Goal: Task Accomplishment & Management: Use online tool/utility

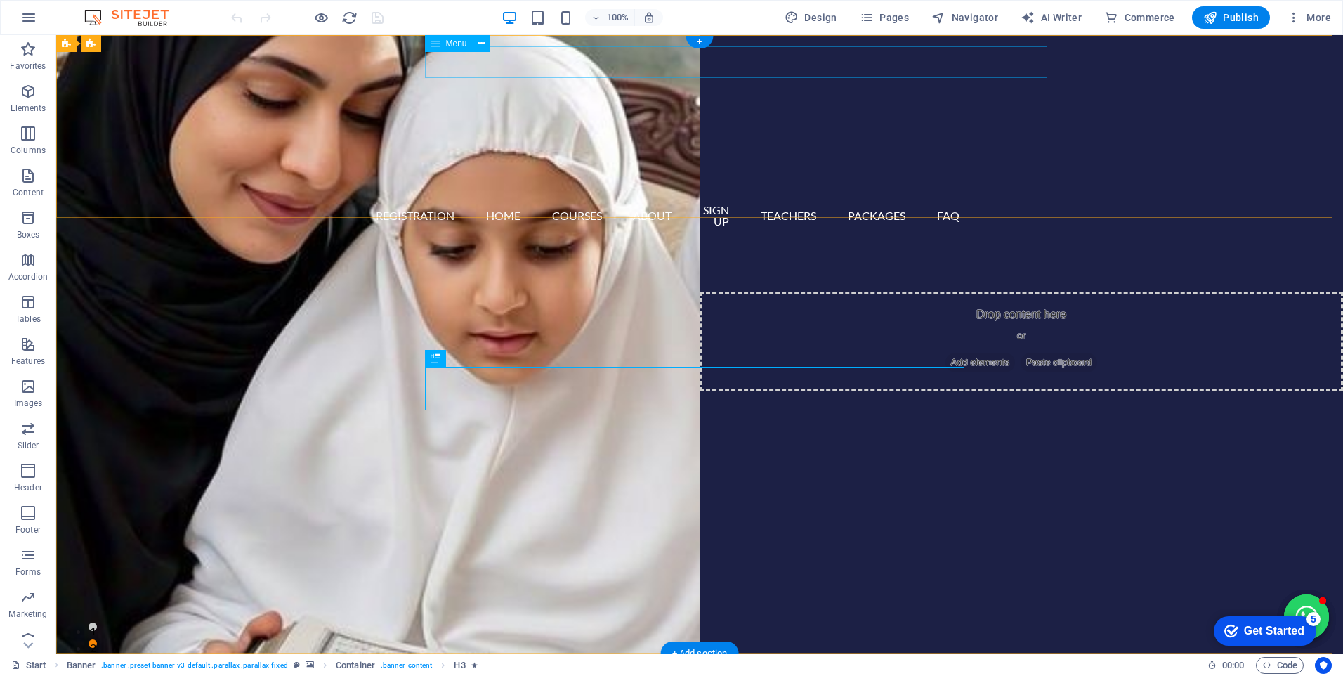
click at [581, 194] on nav "Registration Home Courses About Sign up Teachers Packages FAQ" at bounding box center [700, 215] width 540 height 43
select select
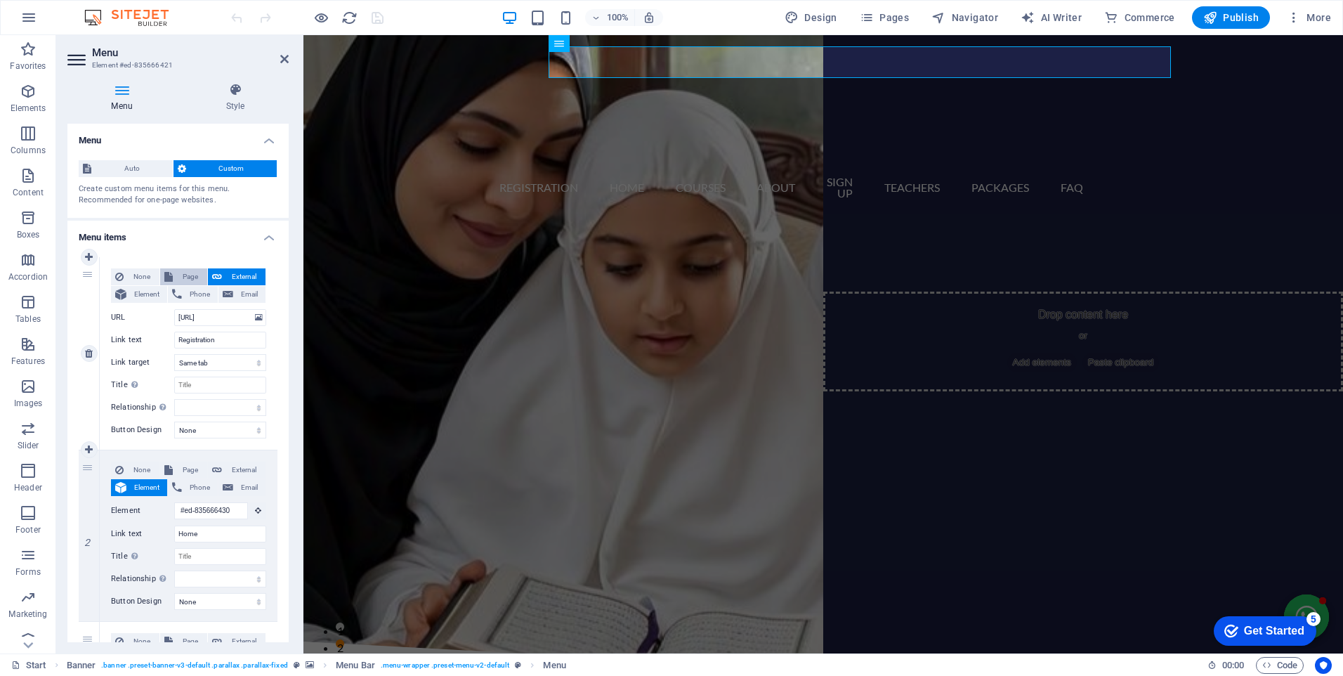
click at [186, 273] on span "Page" at bounding box center [190, 276] width 26 height 17
select select
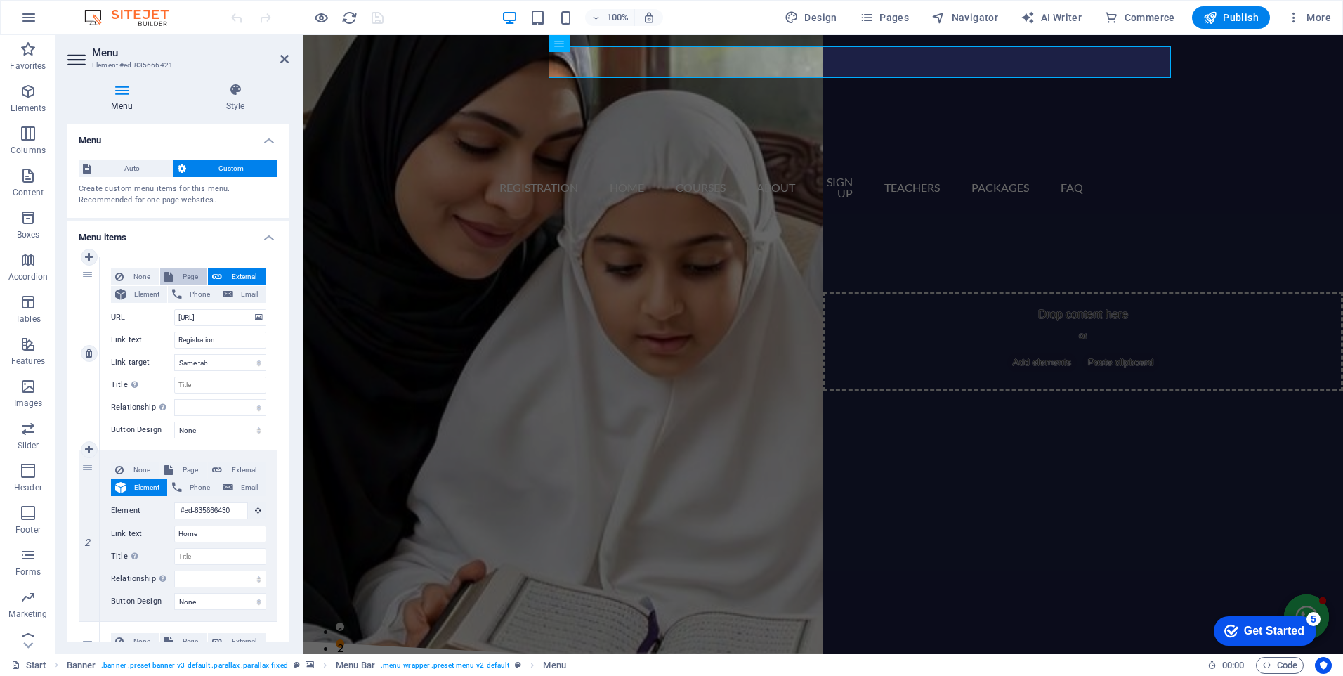
select select
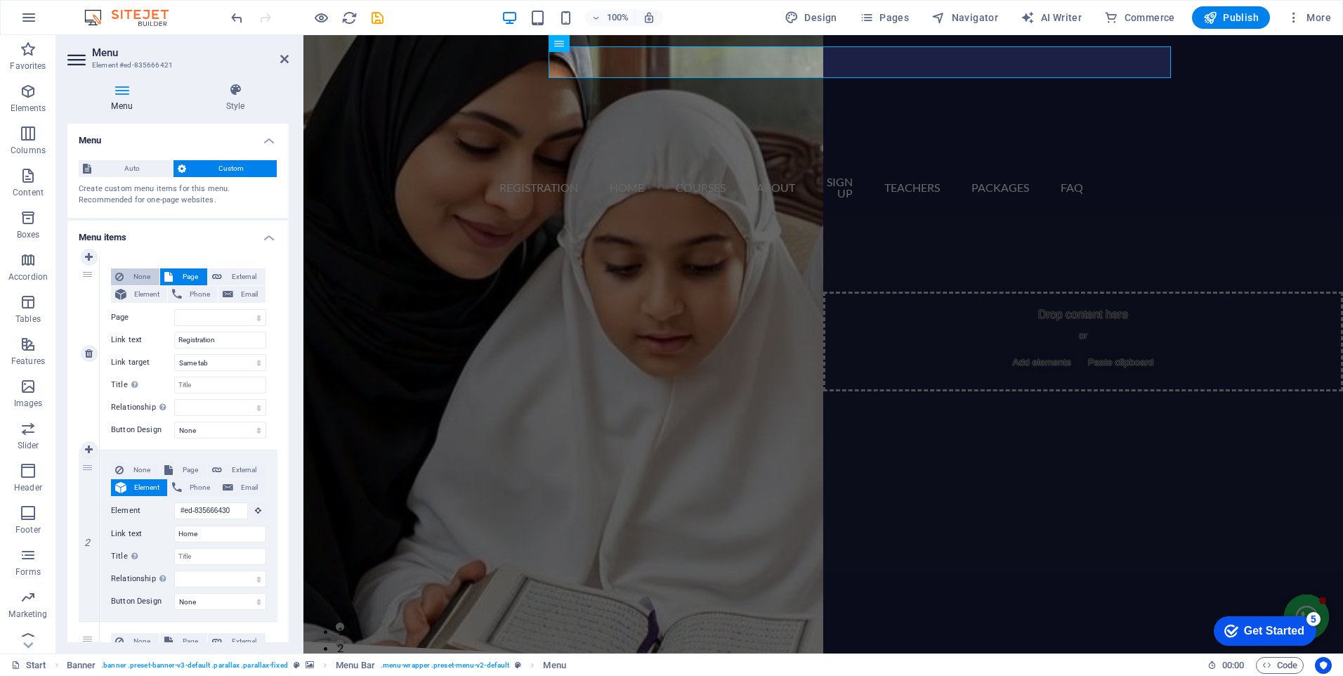
click at [127, 271] on button "None" at bounding box center [135, 276] width 48 height 17
select select
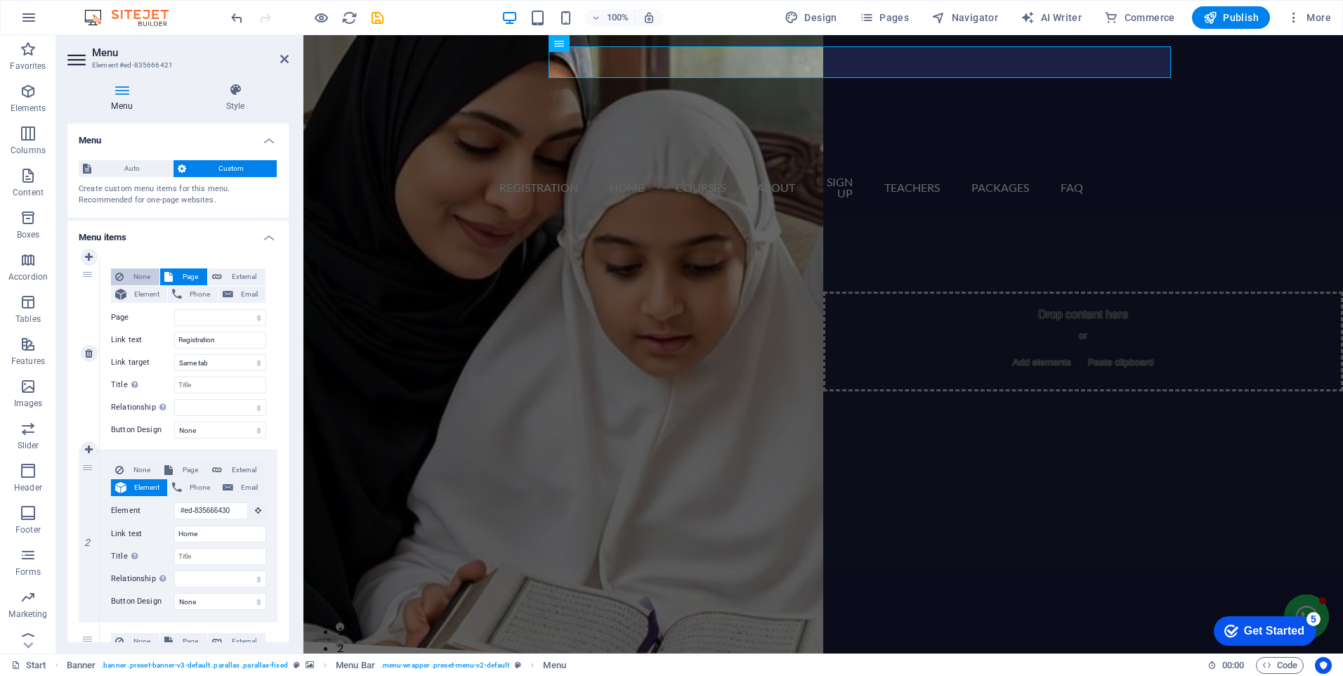
select select
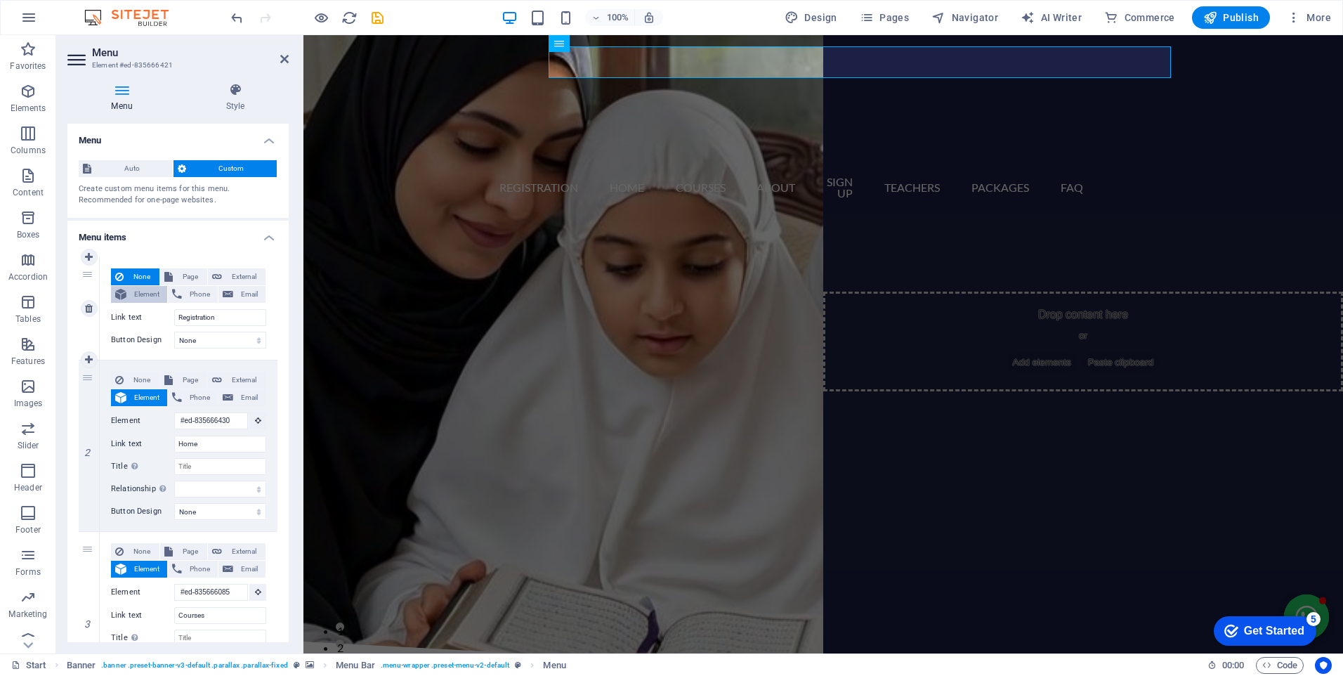
click at [144, 291] on span "Element" at bounding box center [147, 294] width 32 height 17
select select
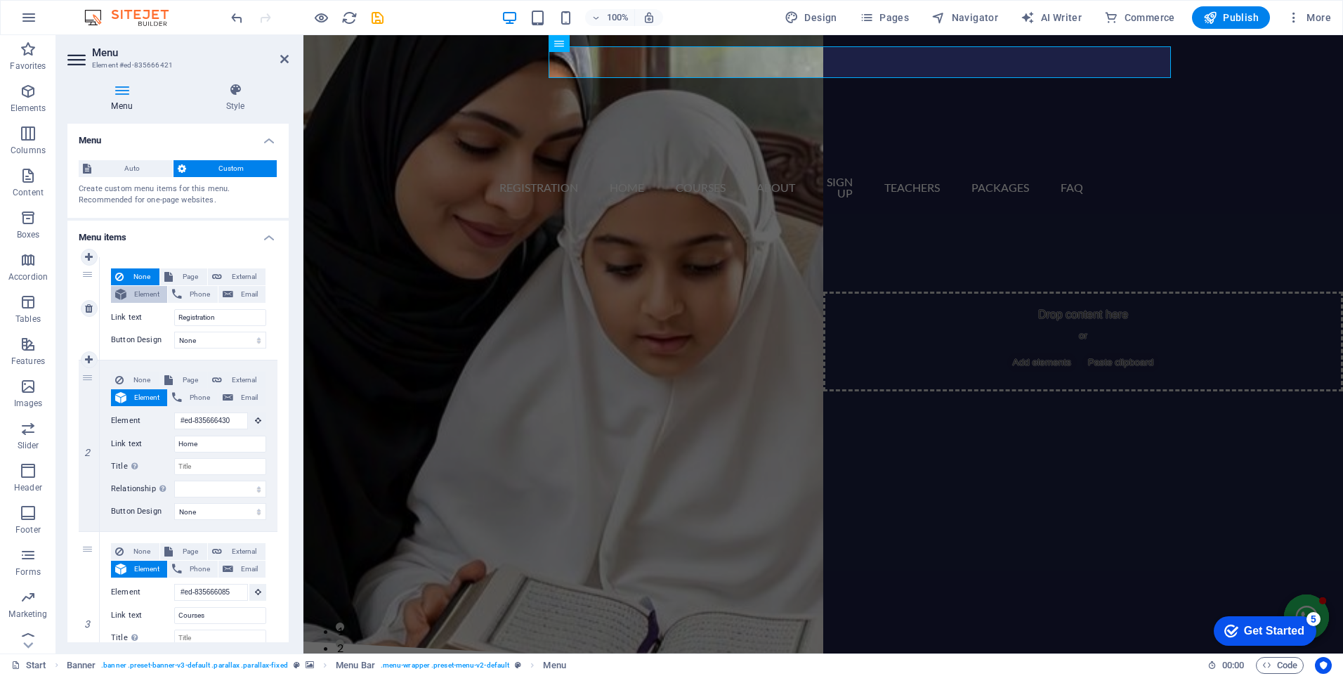
select select
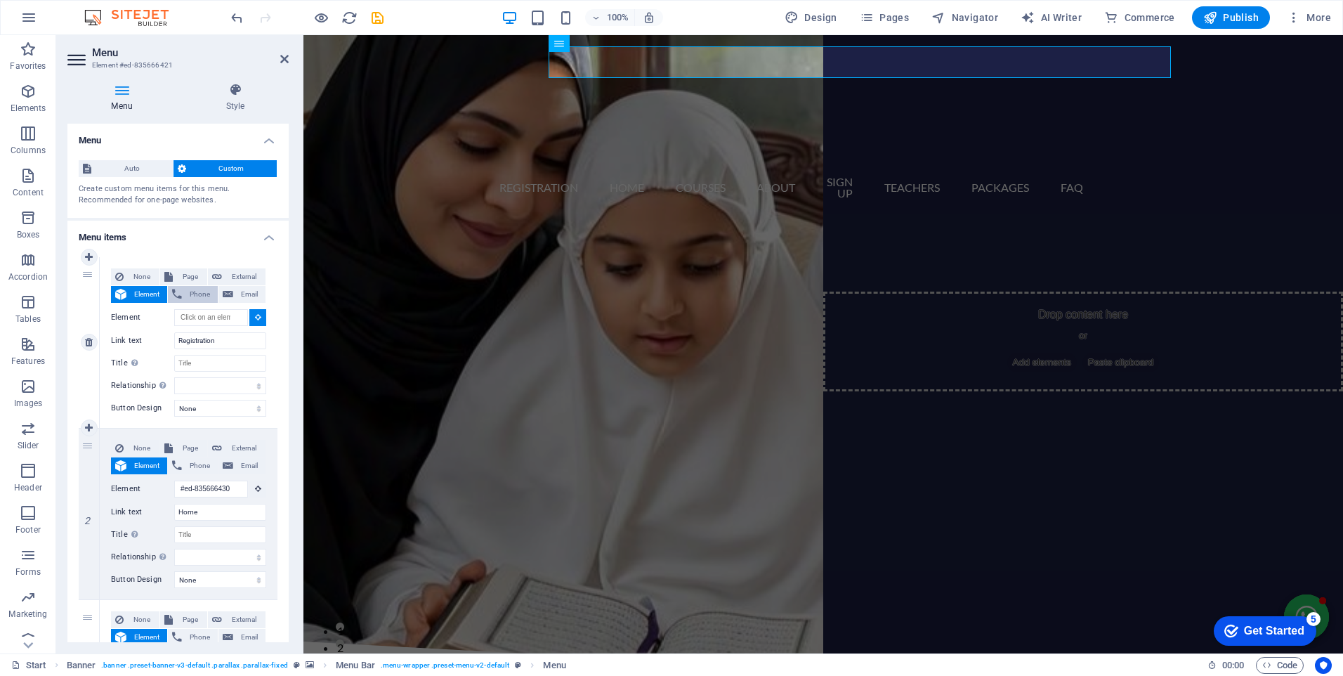
click at [197, 294] on span "Phone" at bounding box center [199, 294] width 27 height 17
select select
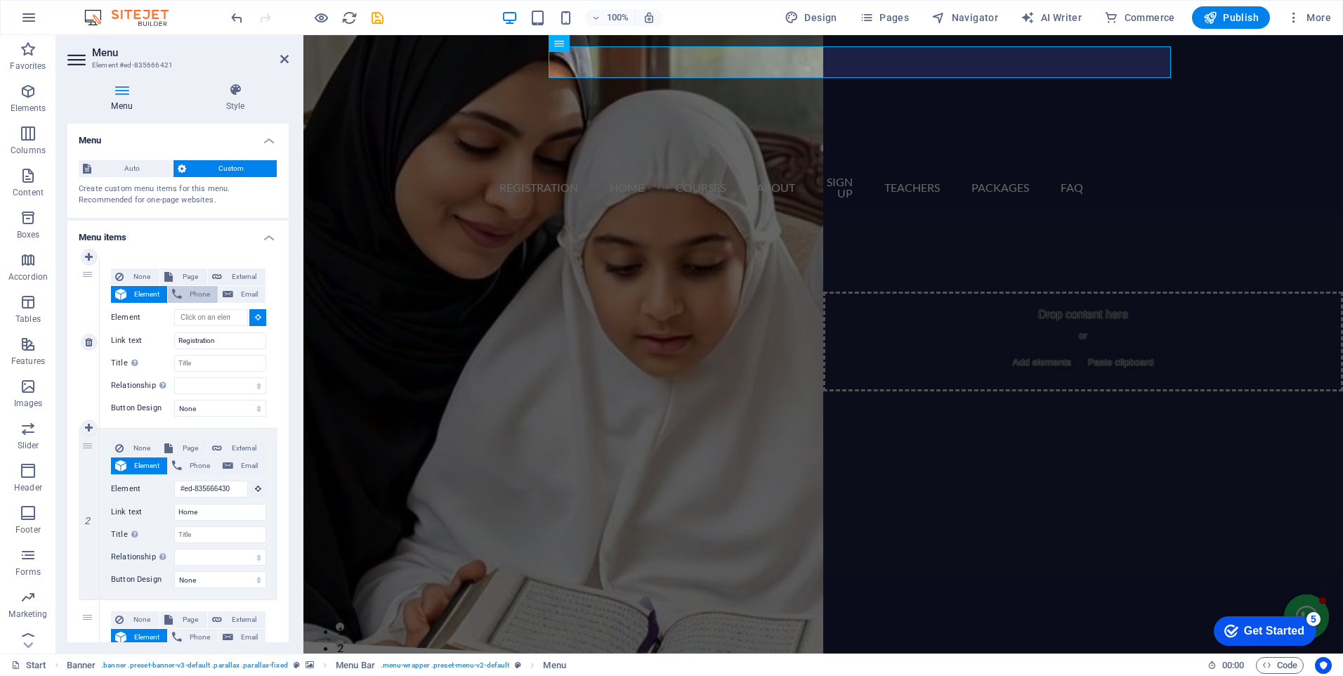
select select
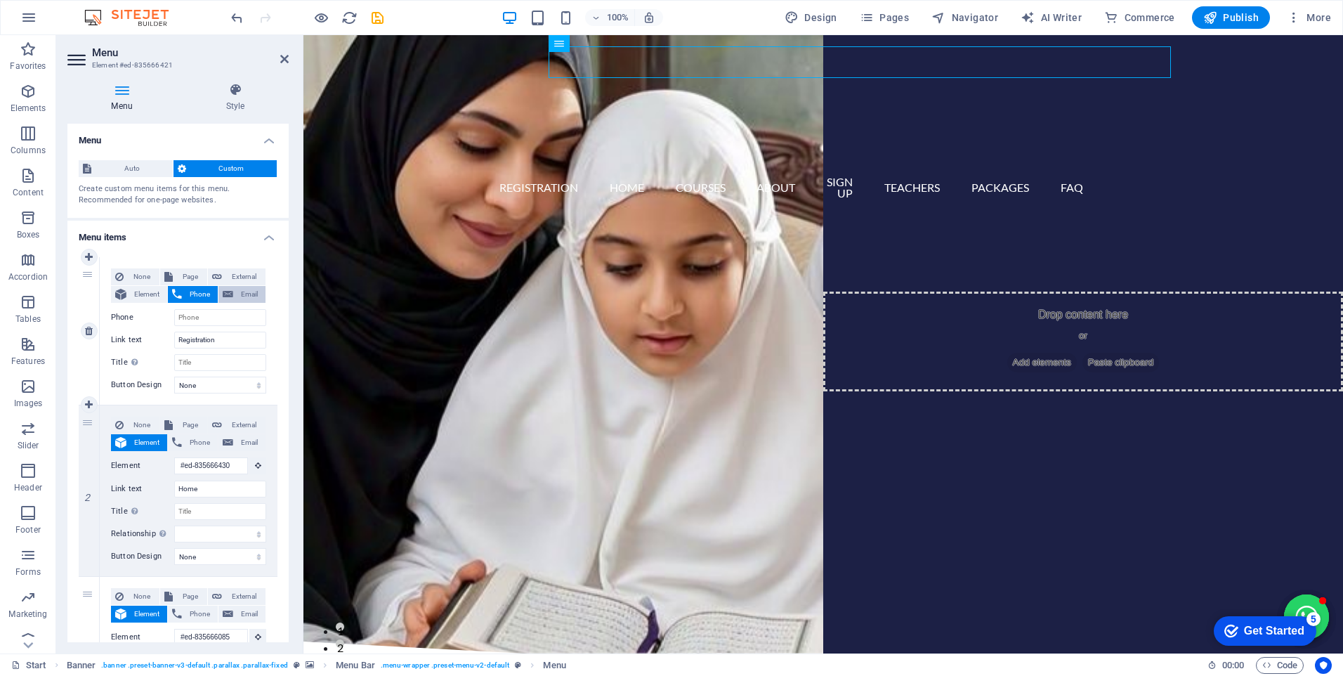
click at [249, 295] on span "Email" at bounding box center [249, 294] width 24 height 17
select select
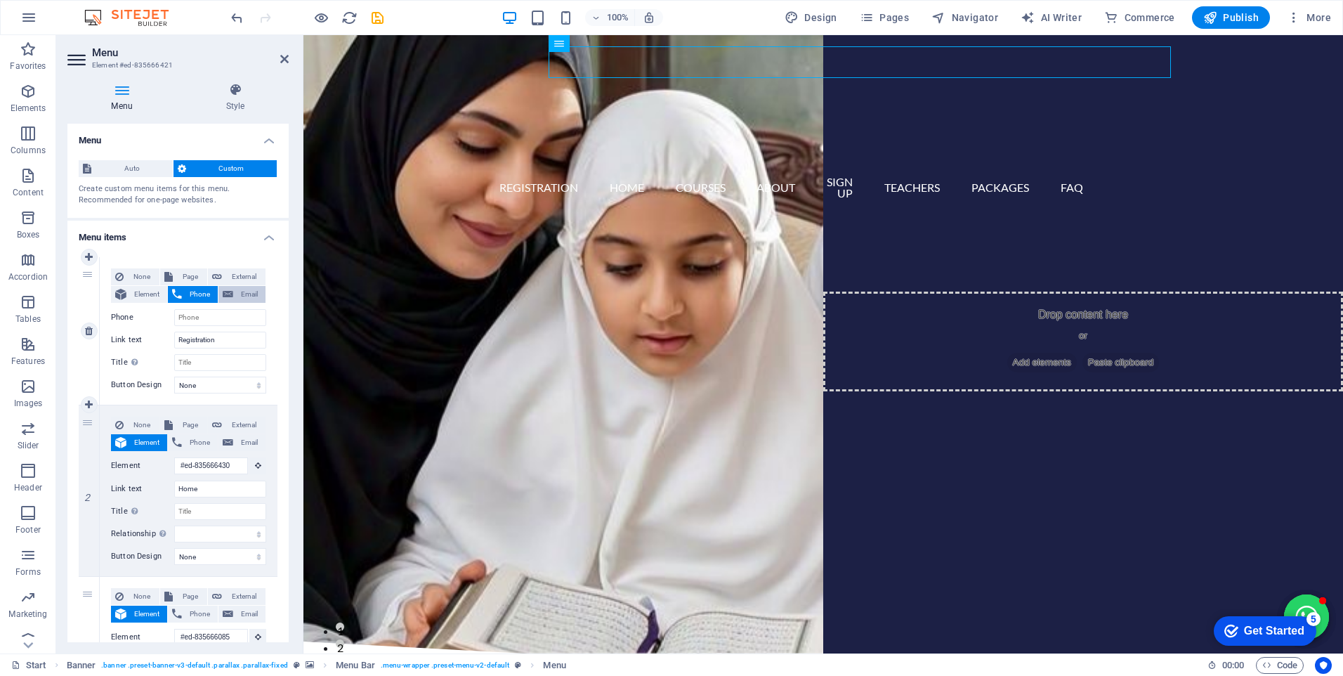
select select
click at [228, 276] on span "External" at bounding box center [243, 276] width 35 height 17
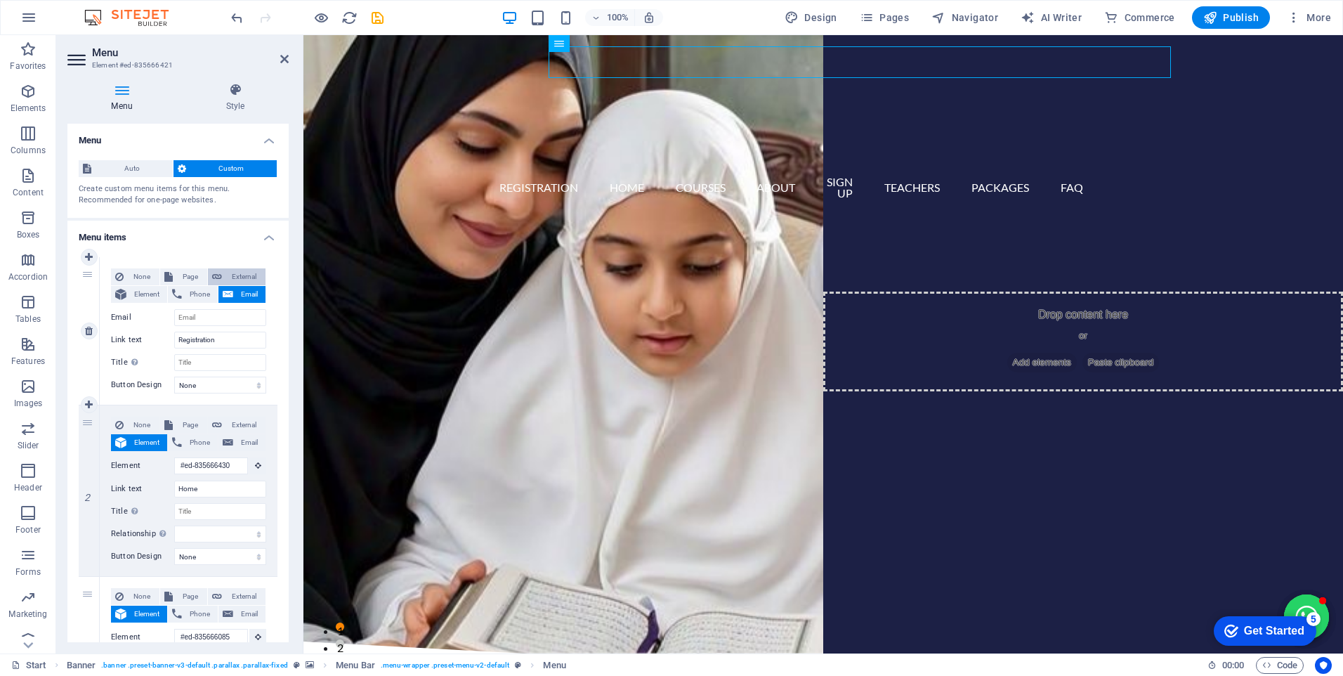
select select "blank"
select select
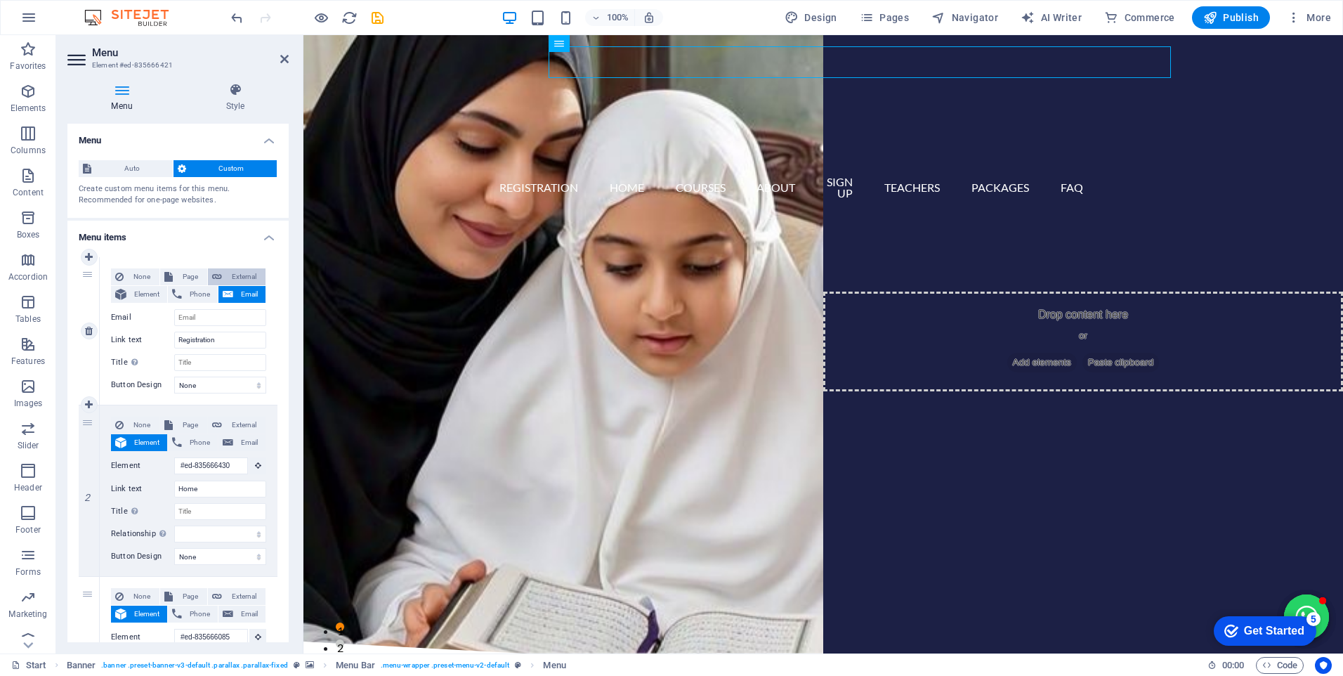
select select
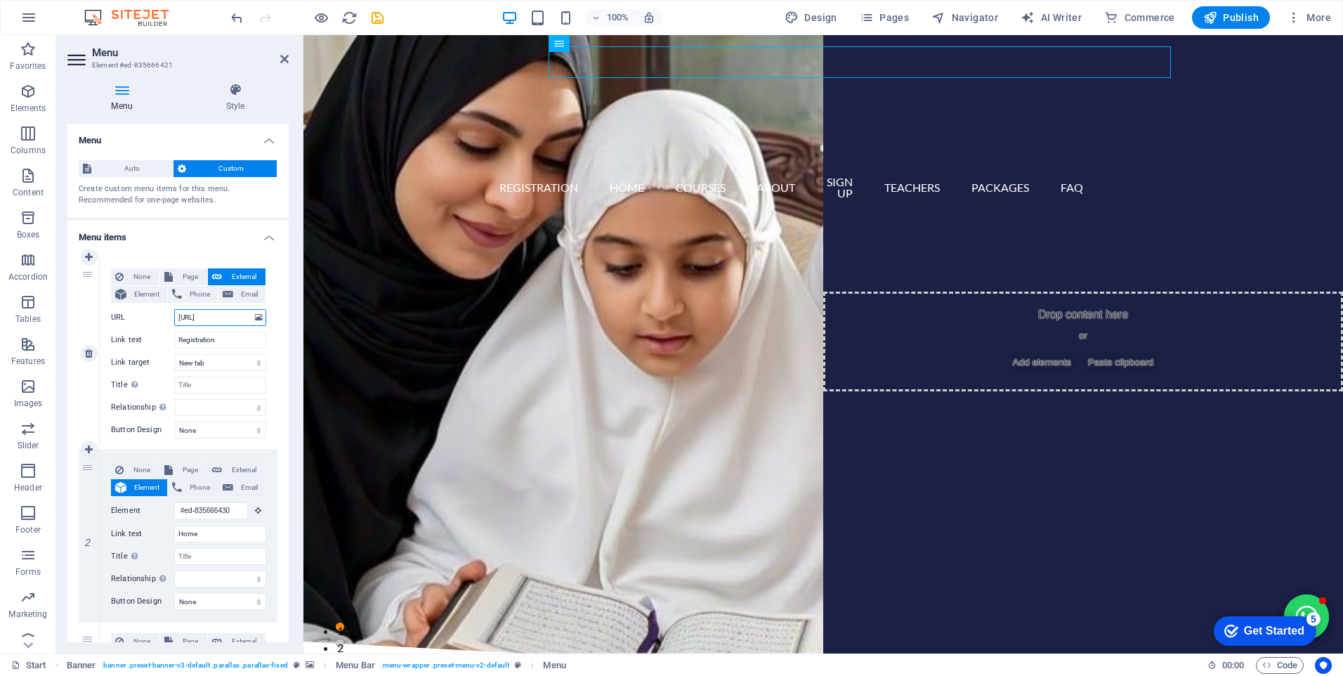
scroll to position [0, 63]
click at [228, 338] on input "Registration" at bounding box center [220, 340] width 92 height 17
click at [633, 167] on nav "Registration Home Courses About Sign up Teachers Packages FAQ" at bounding box center [824, 188] width 540 height 43
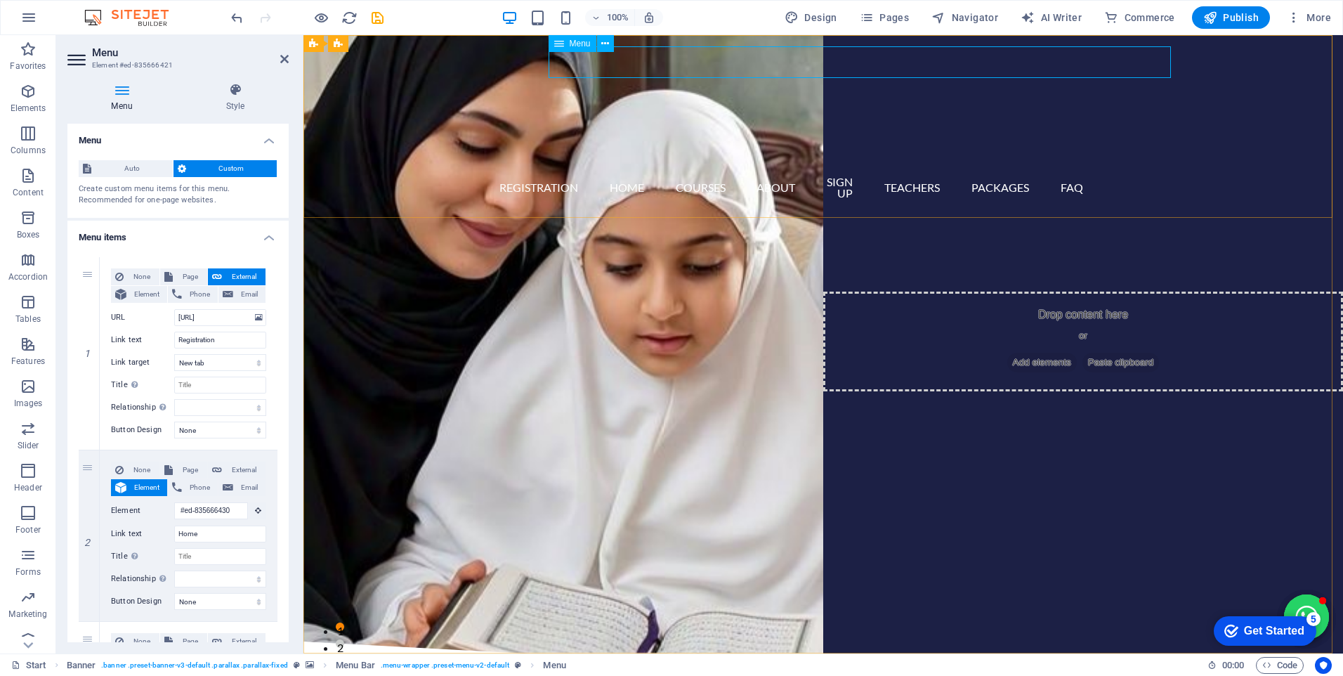
click at [633, 167] on nav "Registration Home Courses About Sign up Teachers Packages FAQ" at bounding box center [824, 188] width 540 height 43
click at [223, 167] on span "Custom" at bounding box center [231, 168] width 83 height 17
click at [133, 167] on span "Auto" at bounding box center [132, 168] width 73 height 17
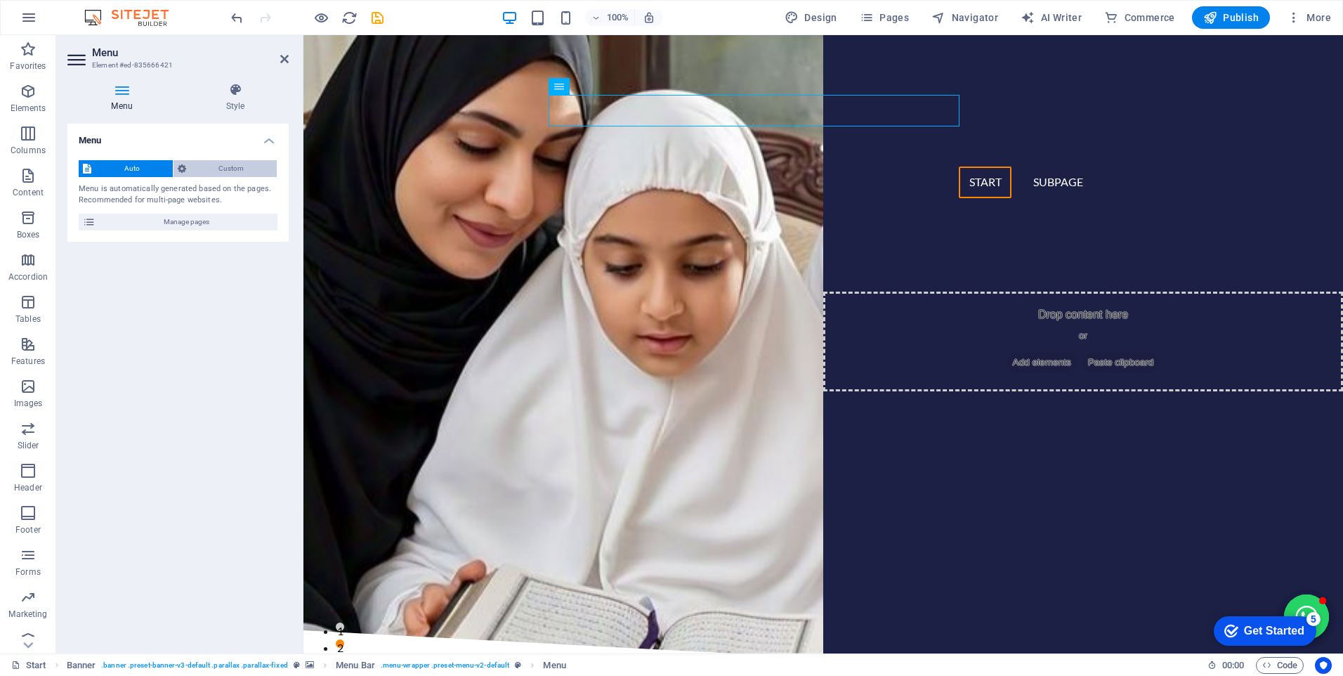
click at [223, 162] on span "Custom" at bounding box center [231, 168] width 83 height 17
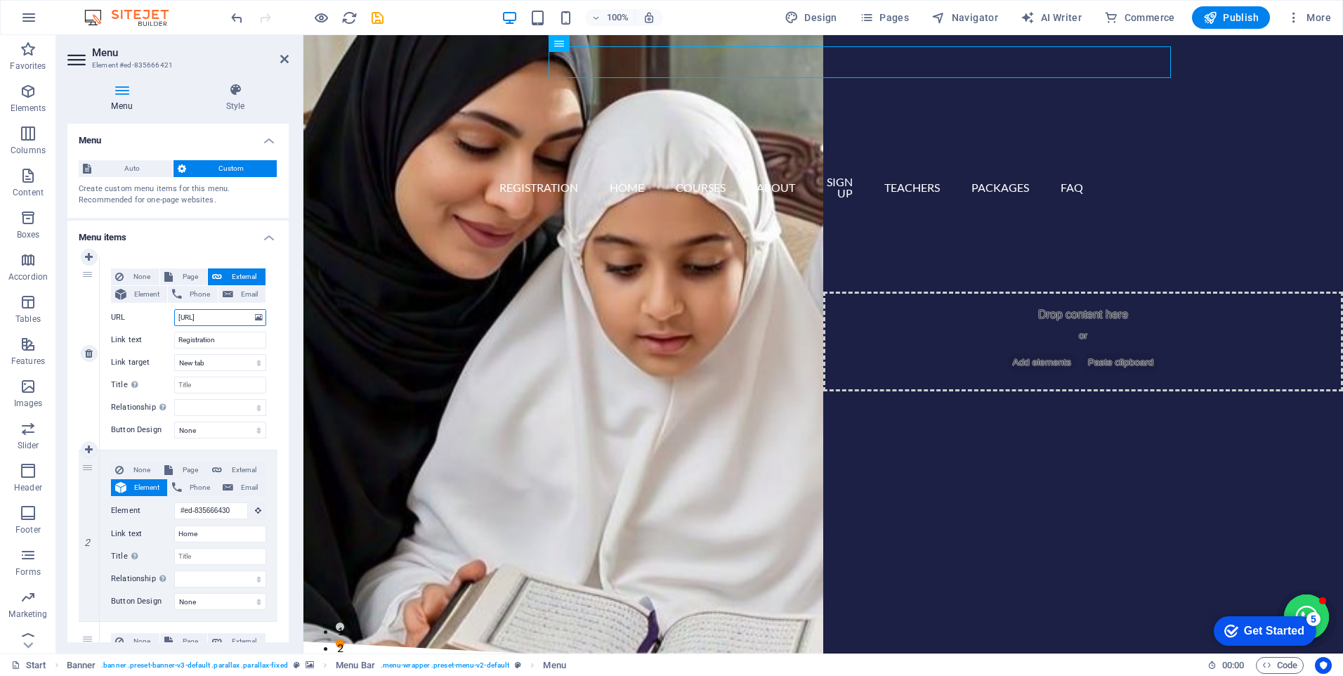
click at [245, 318] on input "[URL]" at bounding box center [220, 317] width 92 height 17
select select
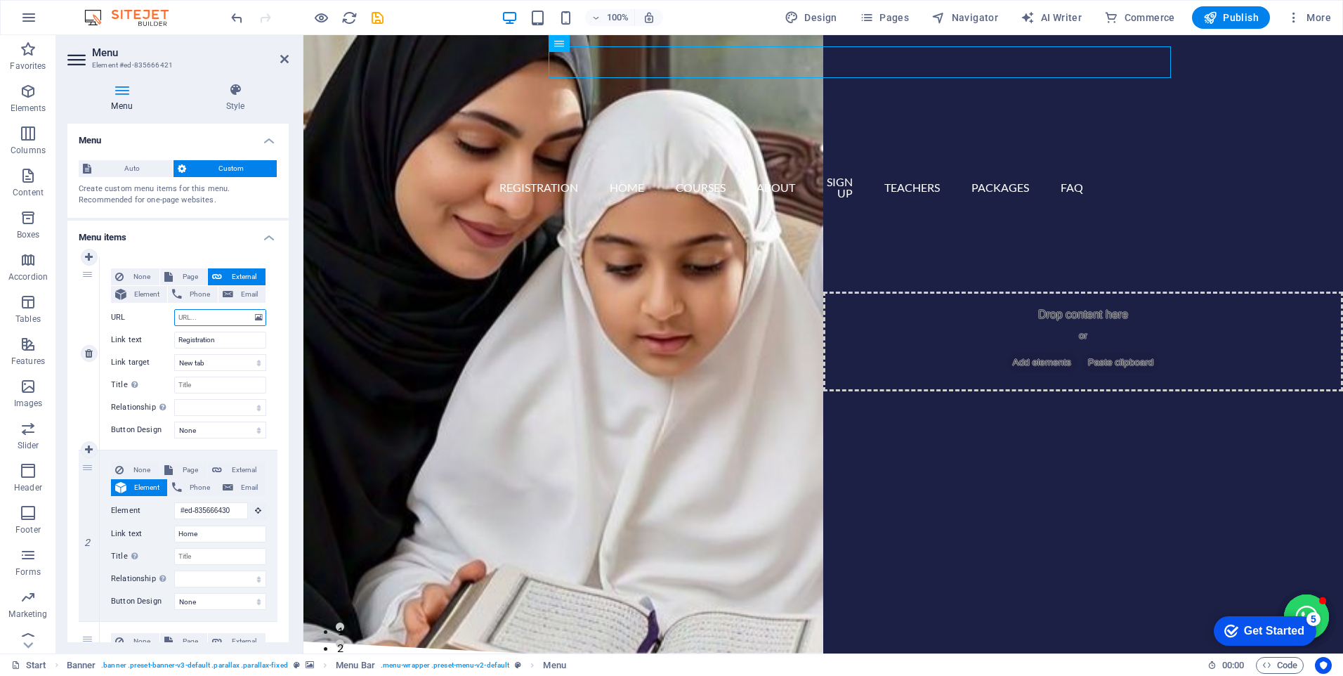
select select
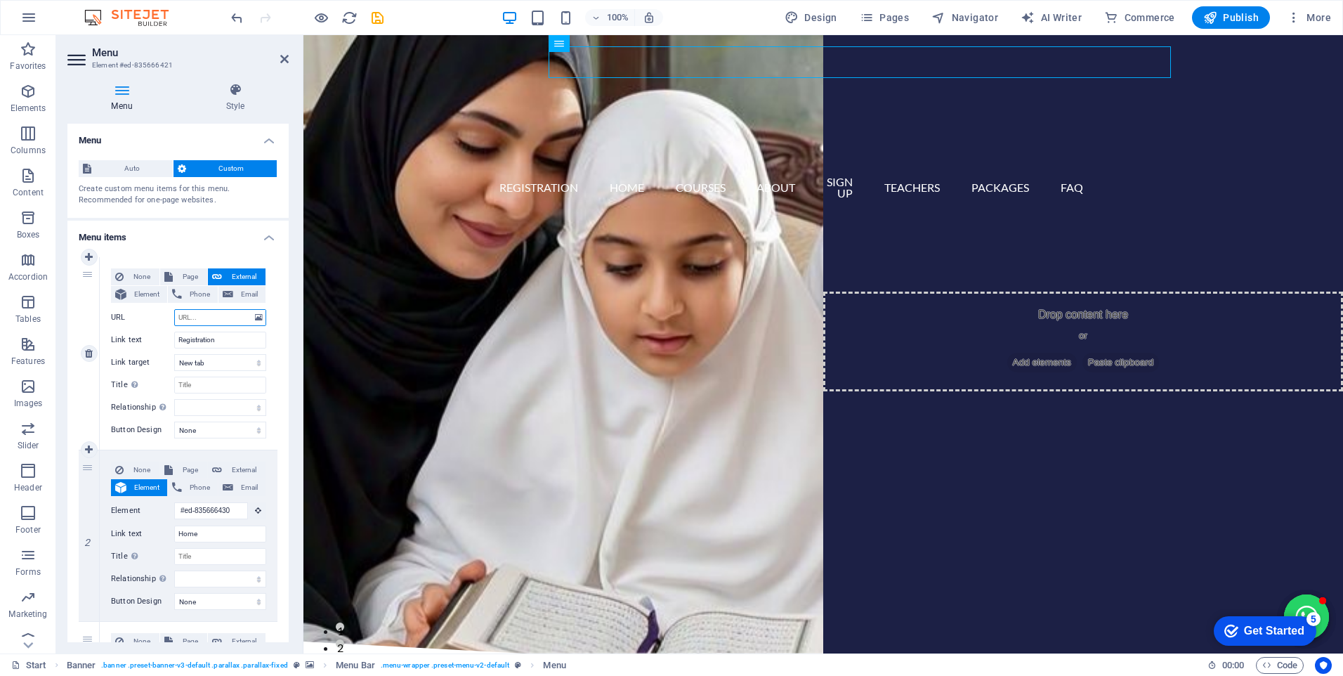
select select
paste input "[URL]"
type input "[URL]"
select select
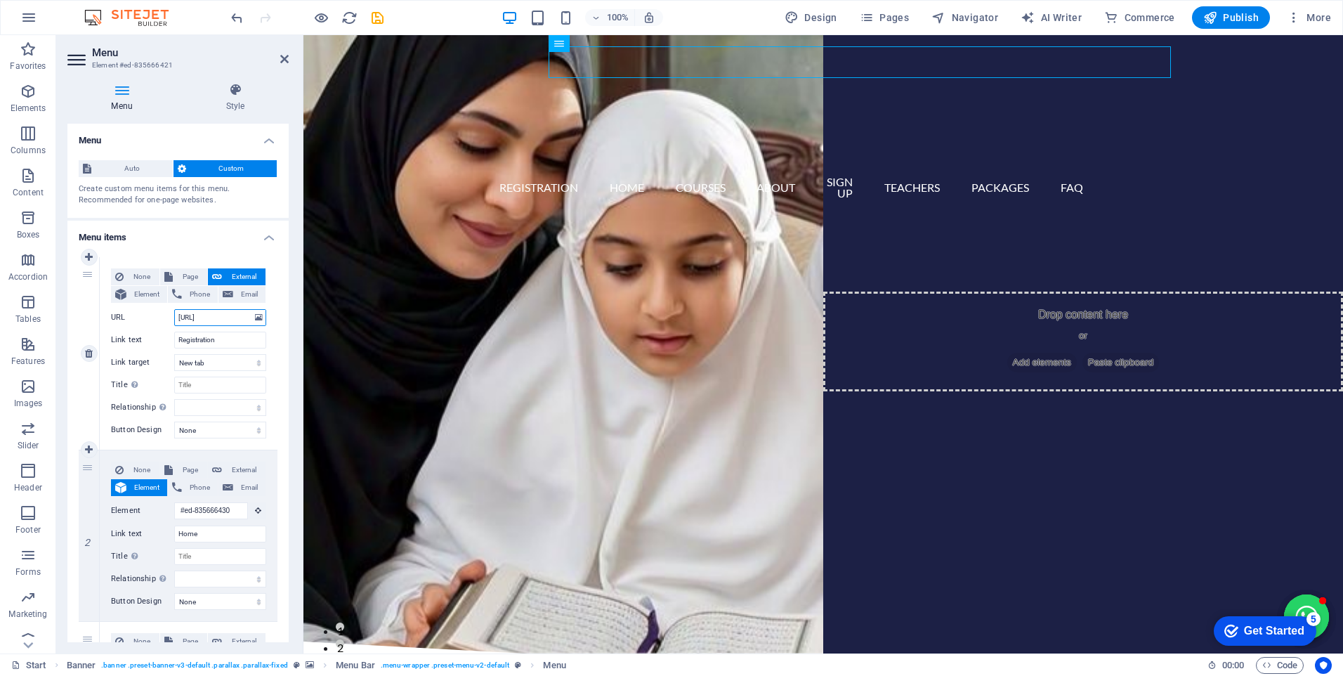
select select
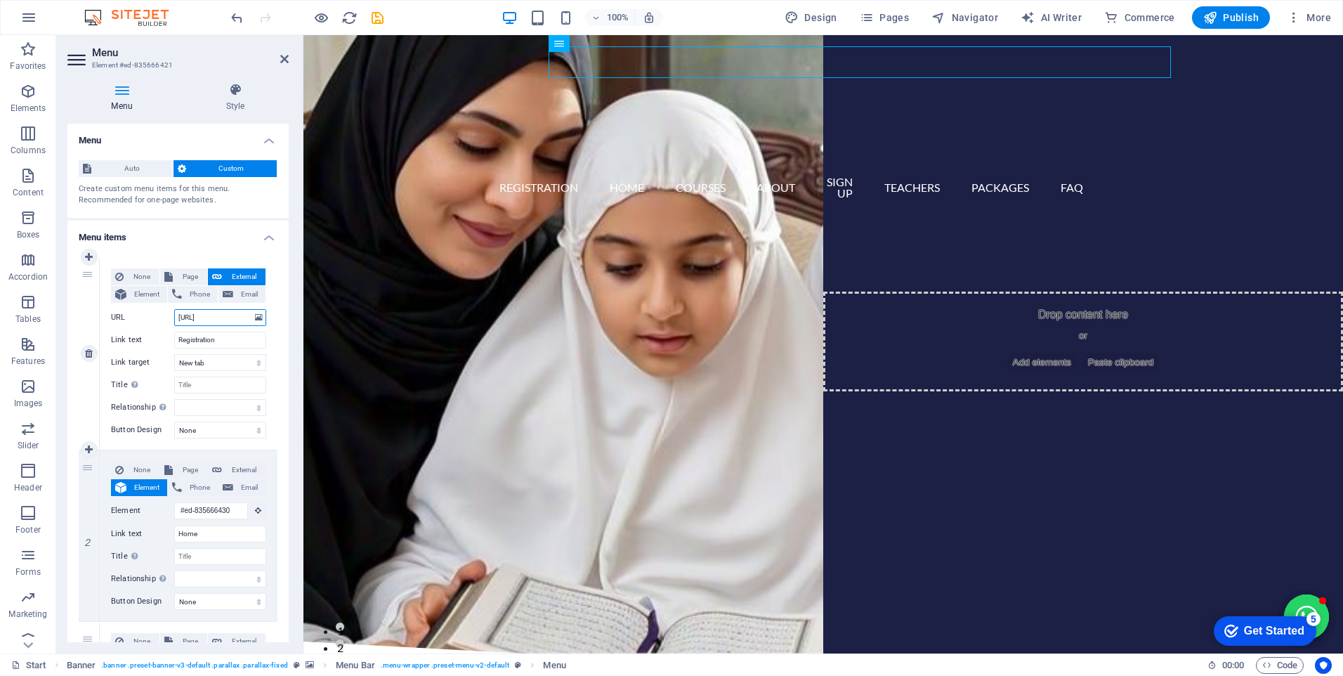
select select
type input "[URL]"
select select
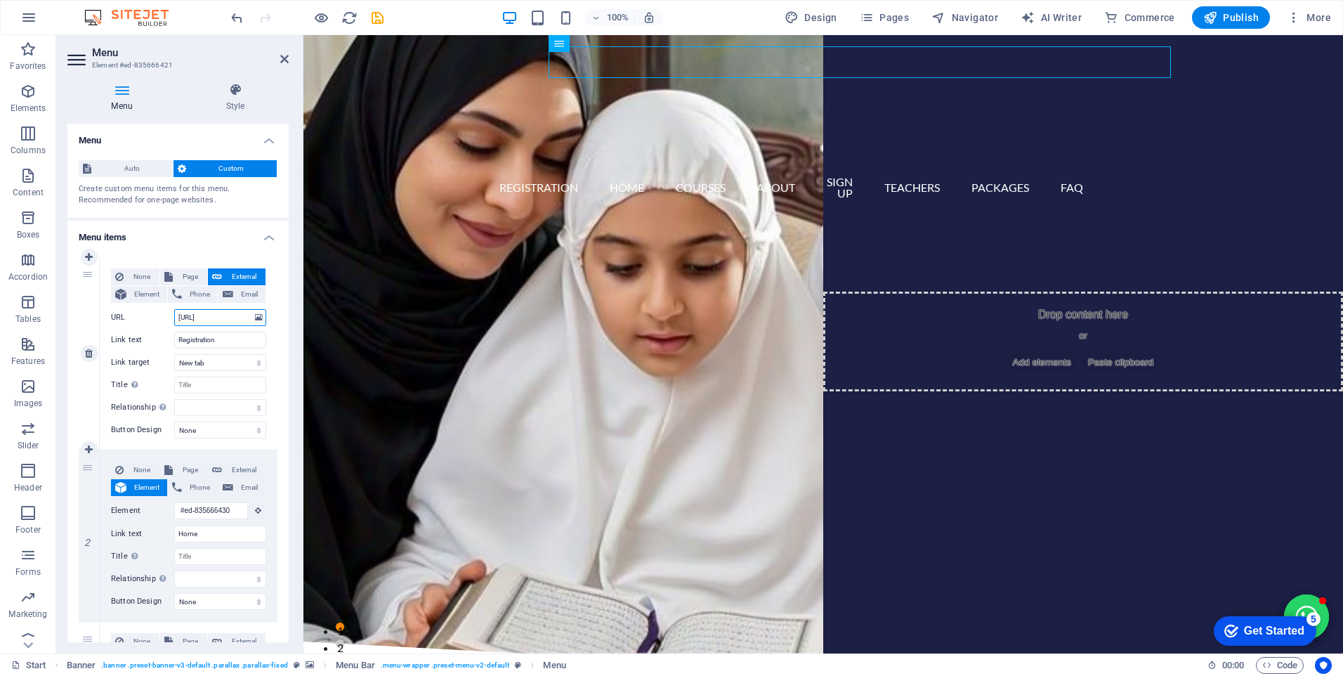
select select
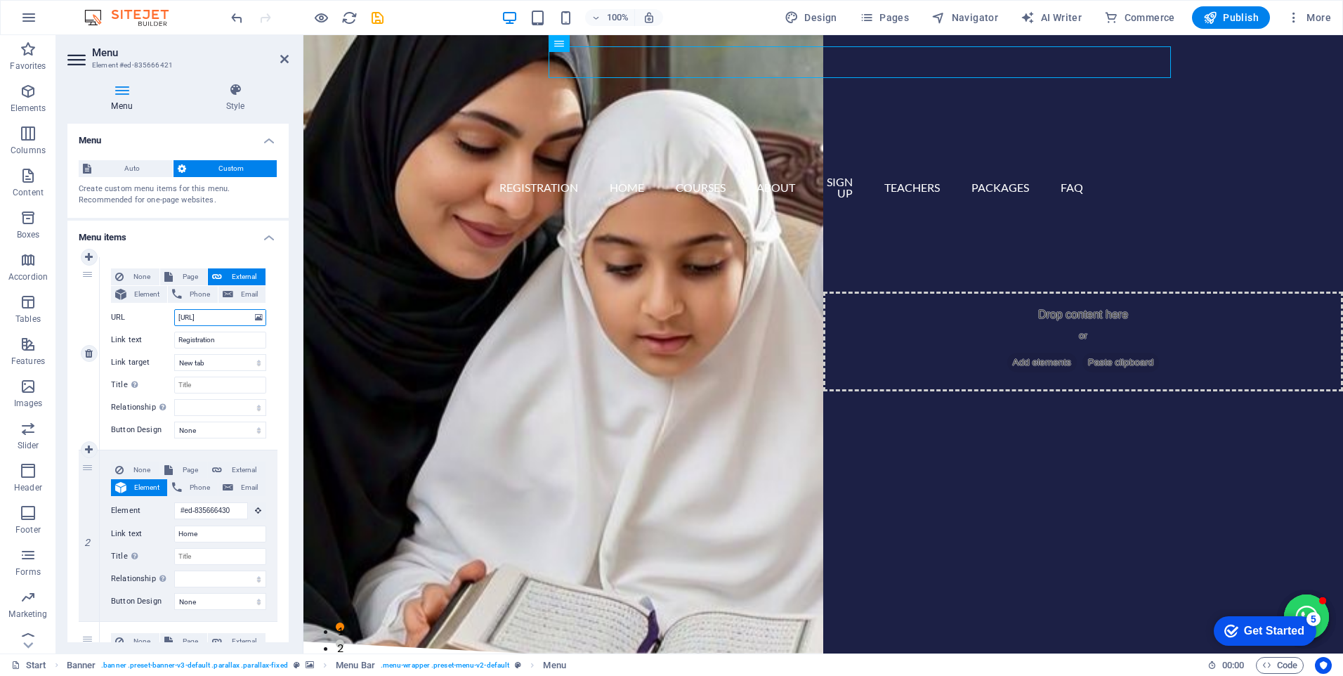
select select
type input "[URL]"
select select
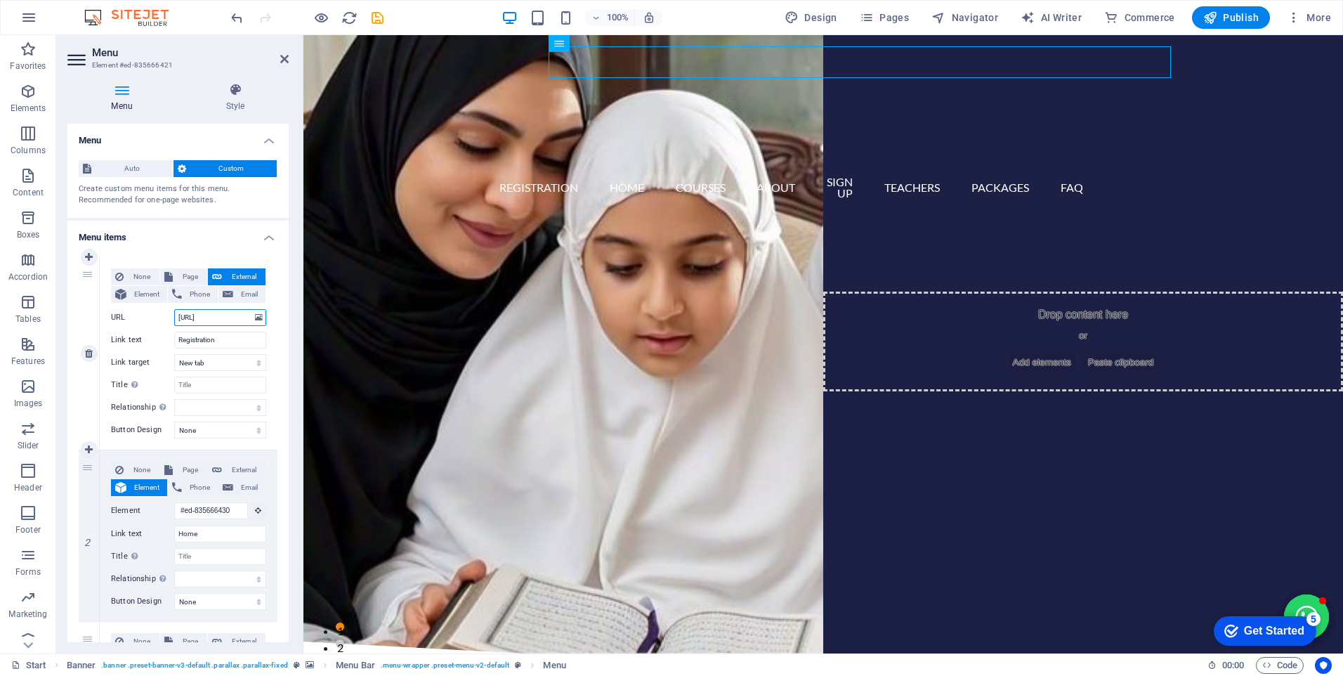
select select
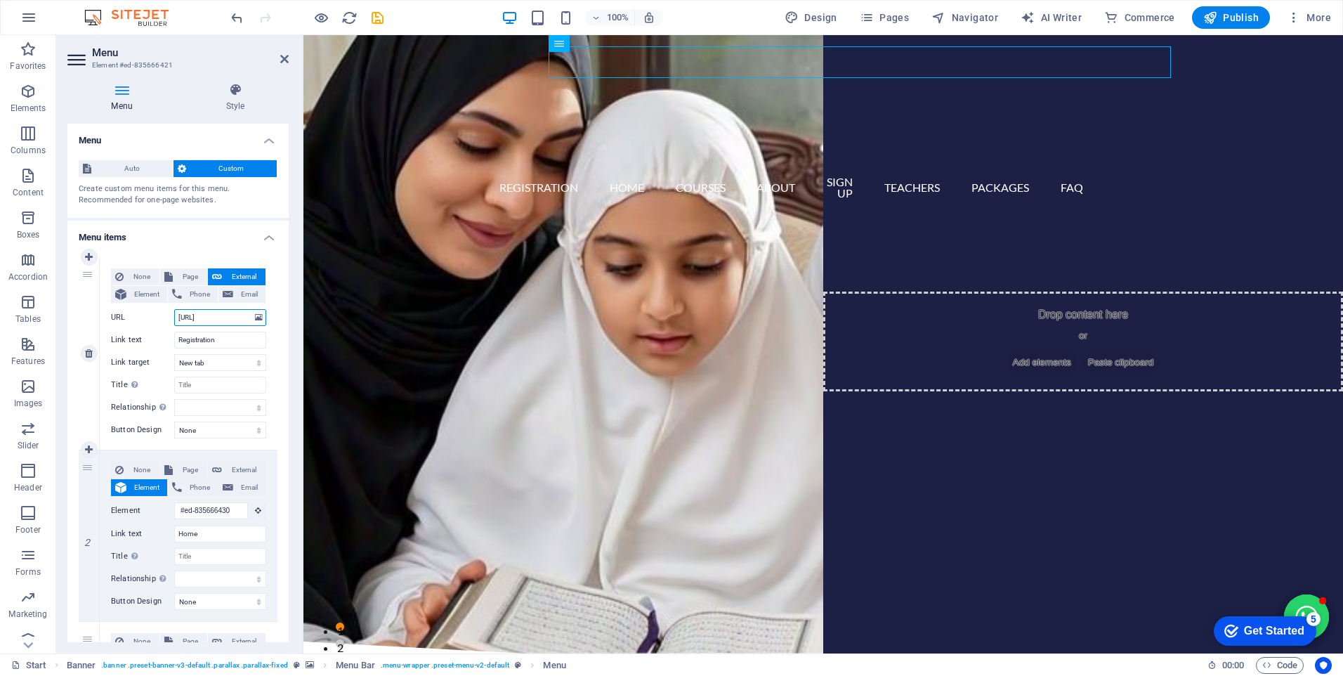
select select
type input "[URL]"
select select
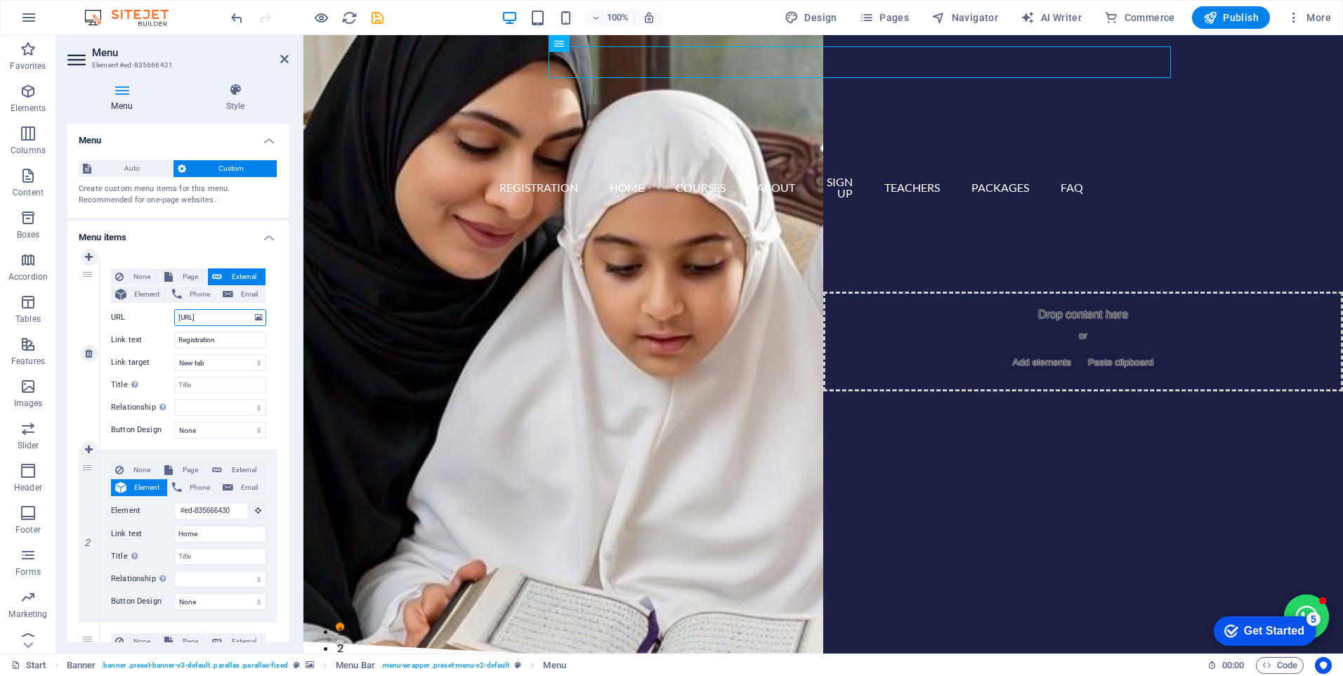
select select
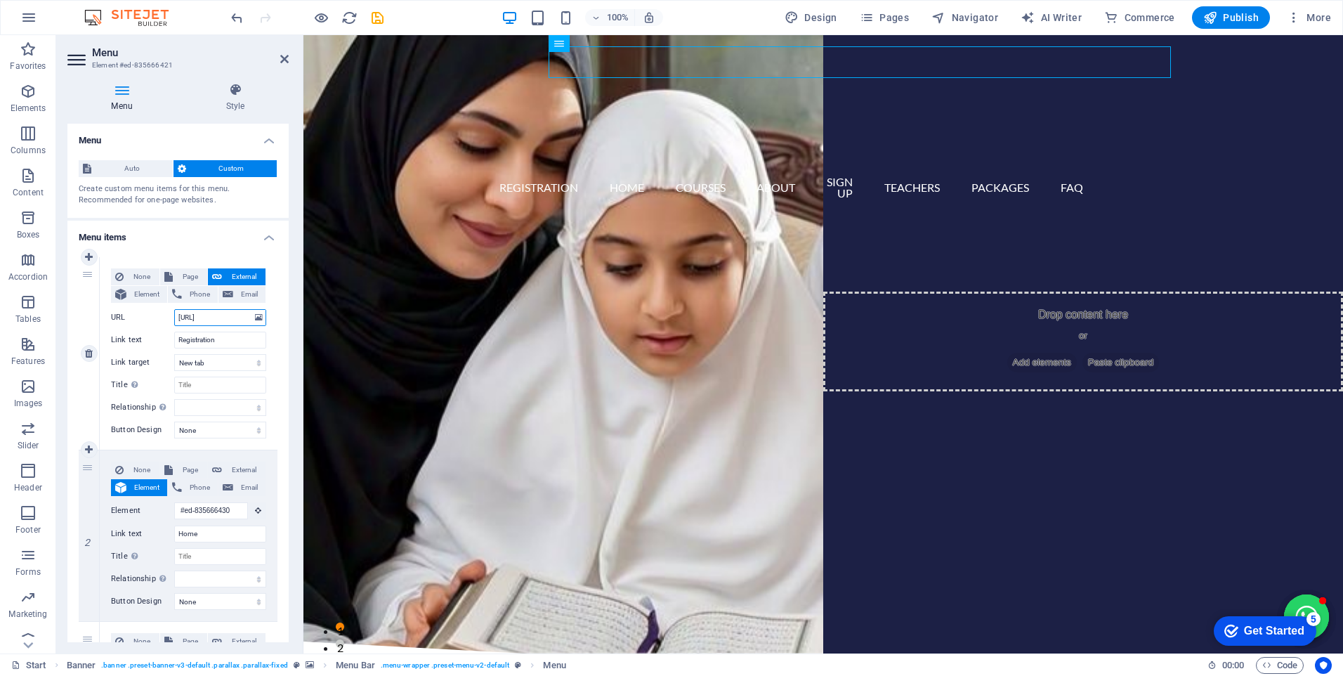
select select
type input "[URL]"
select select
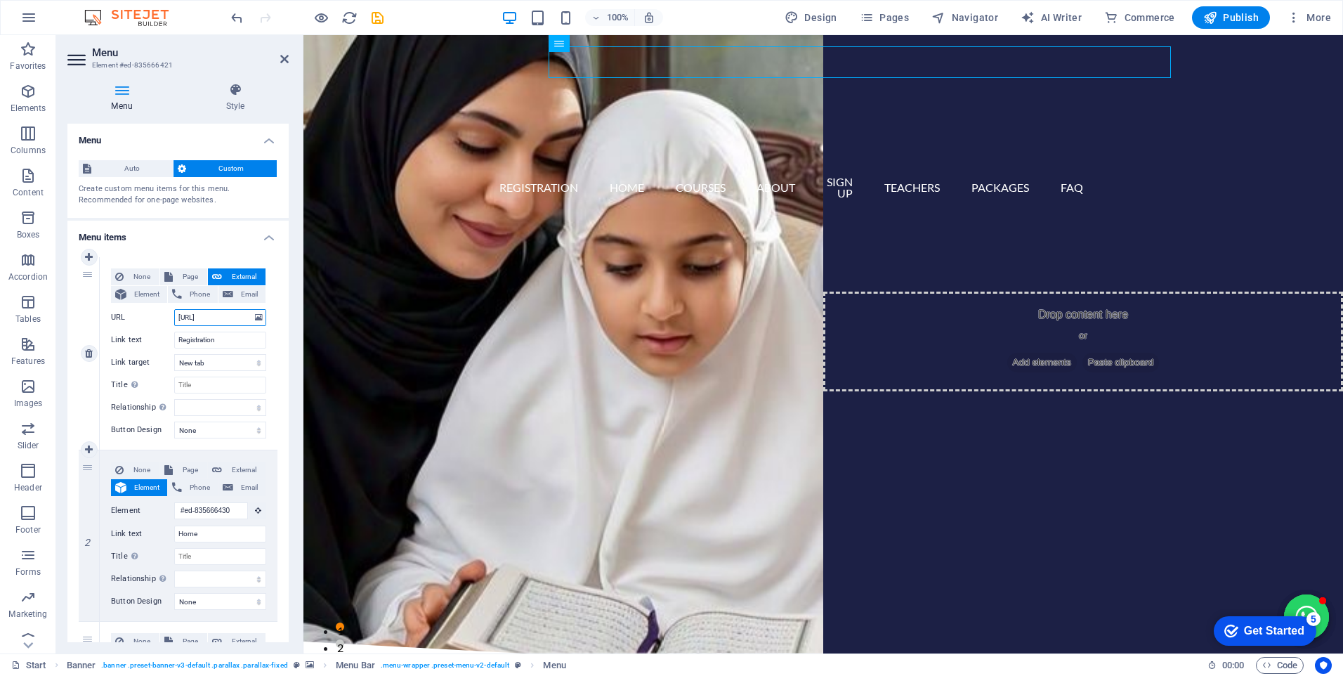
select select
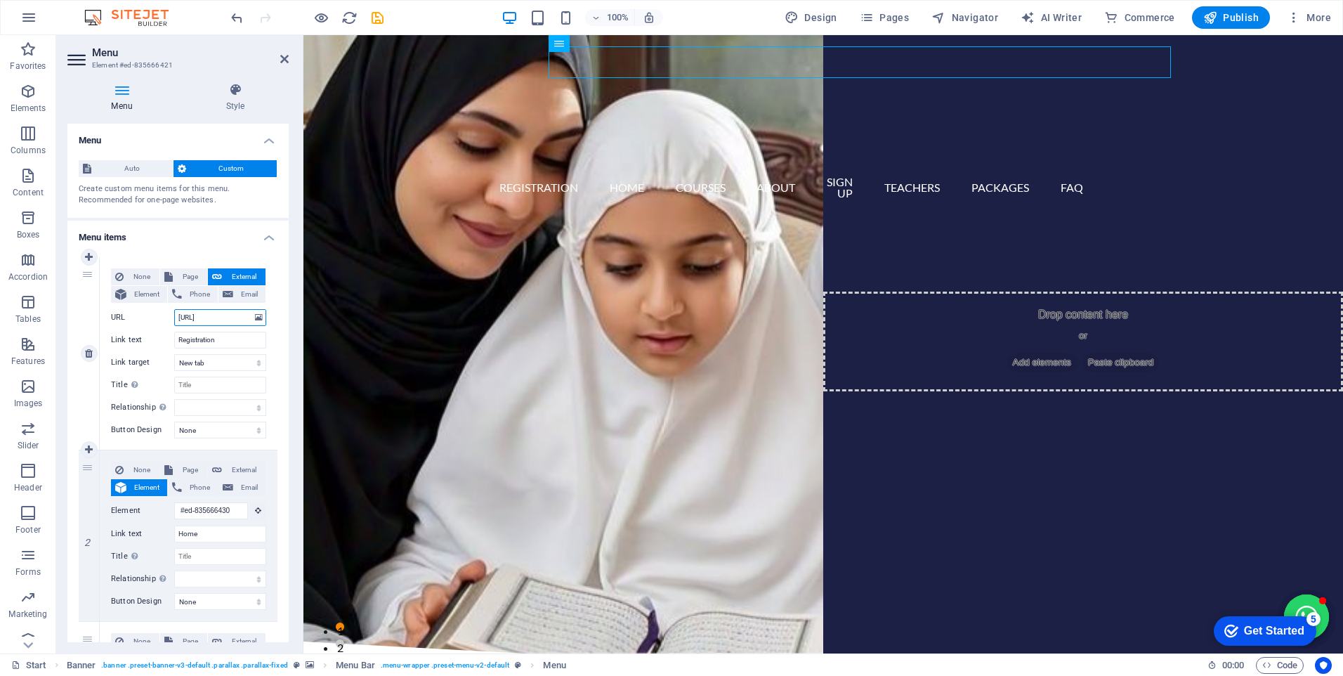
select select
type input "[URL]"
select select
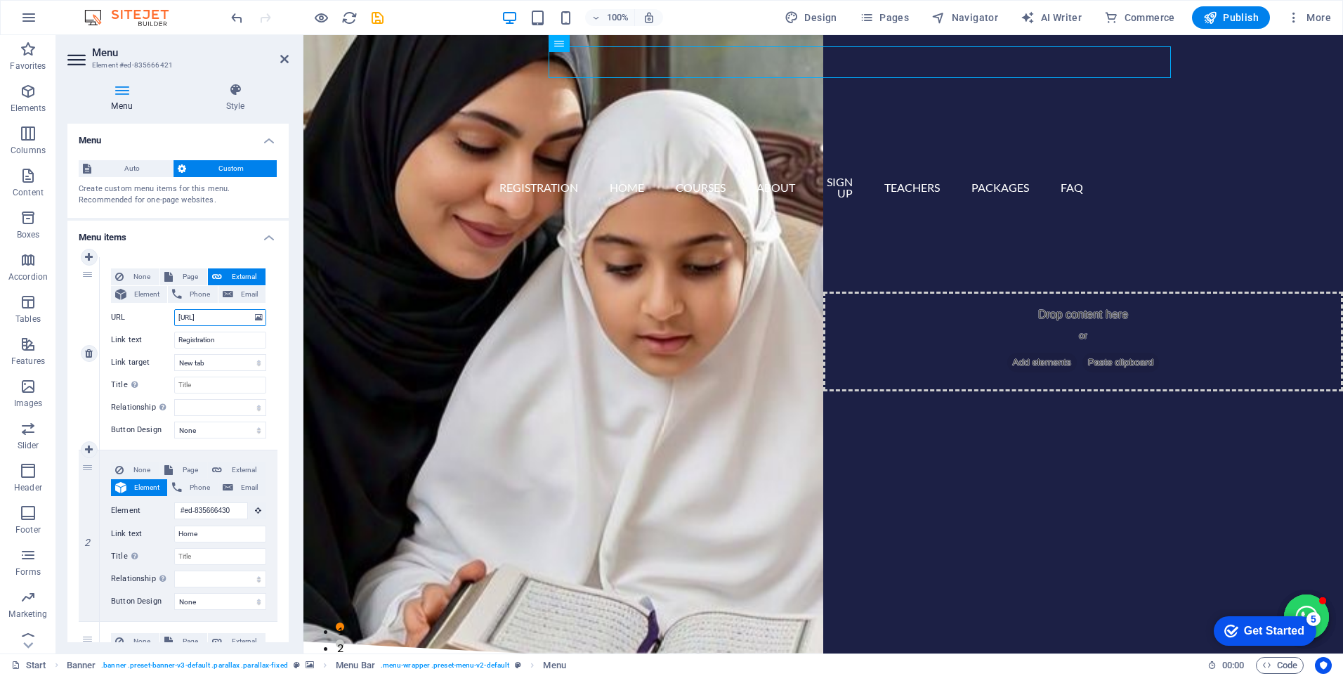
select select
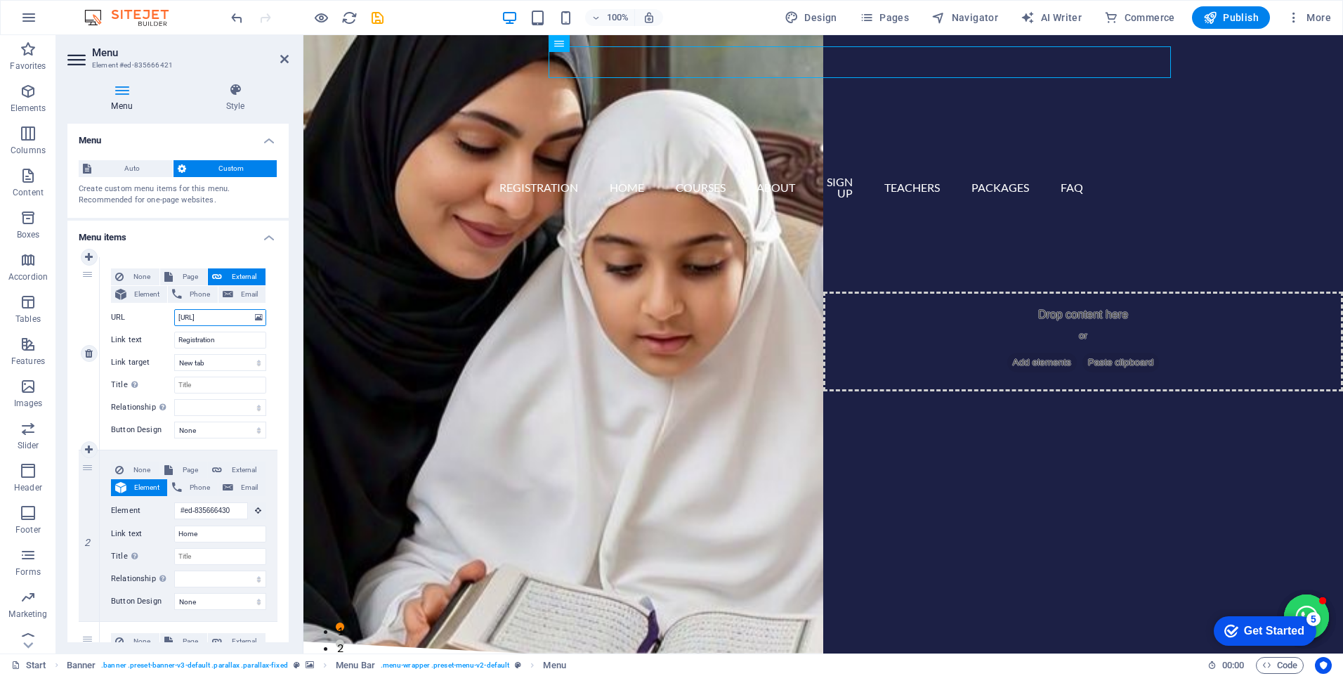
type input "[URL]"
select select
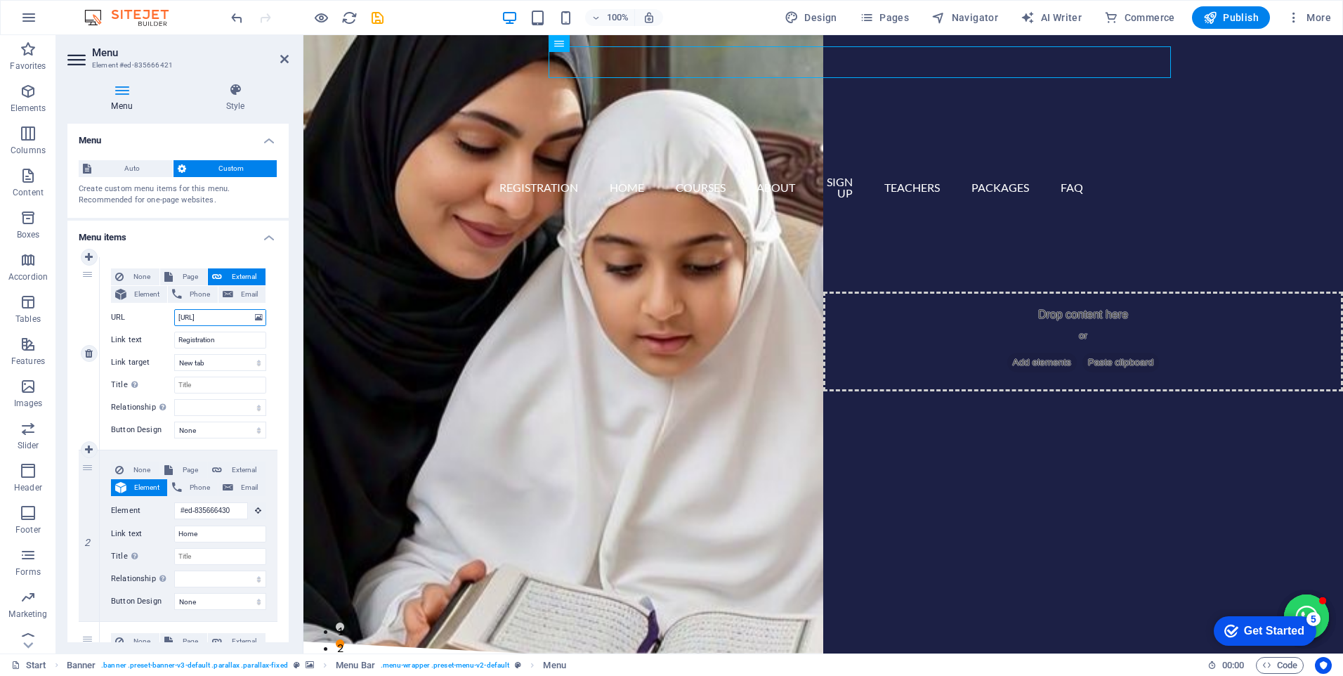
select select
type input "[URL]"
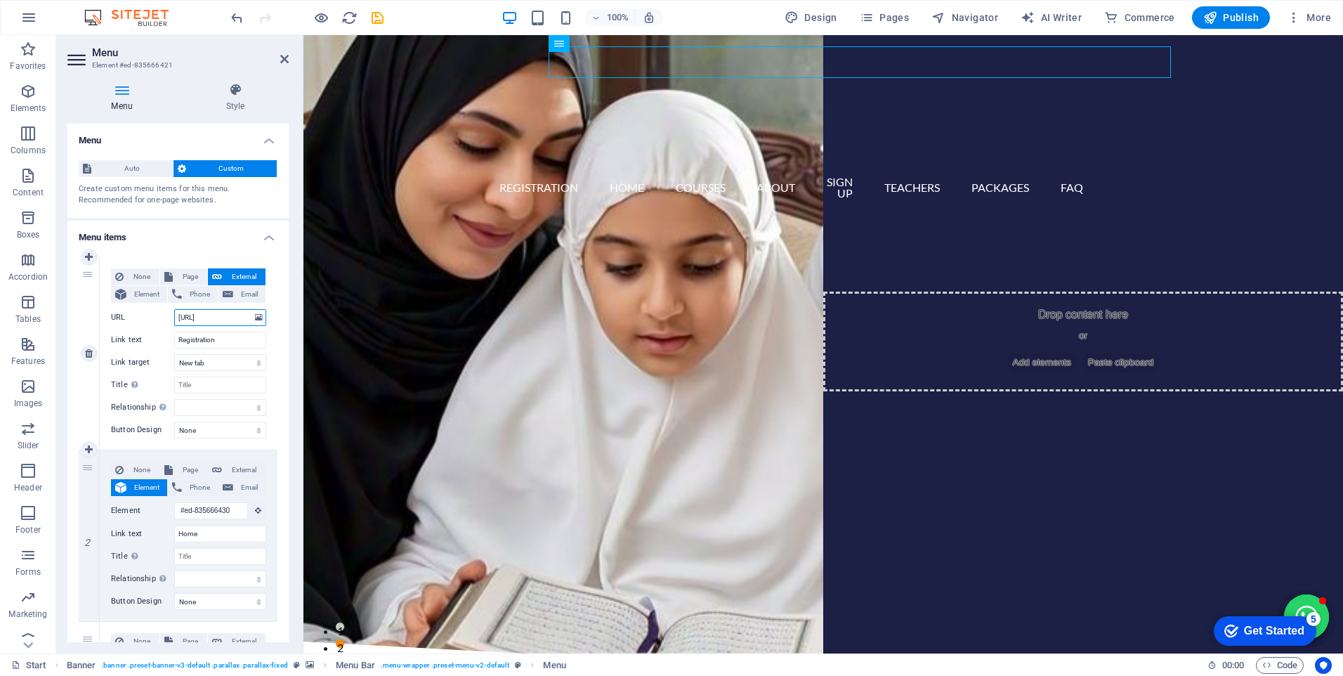
scroll to position [0, 44]
select select
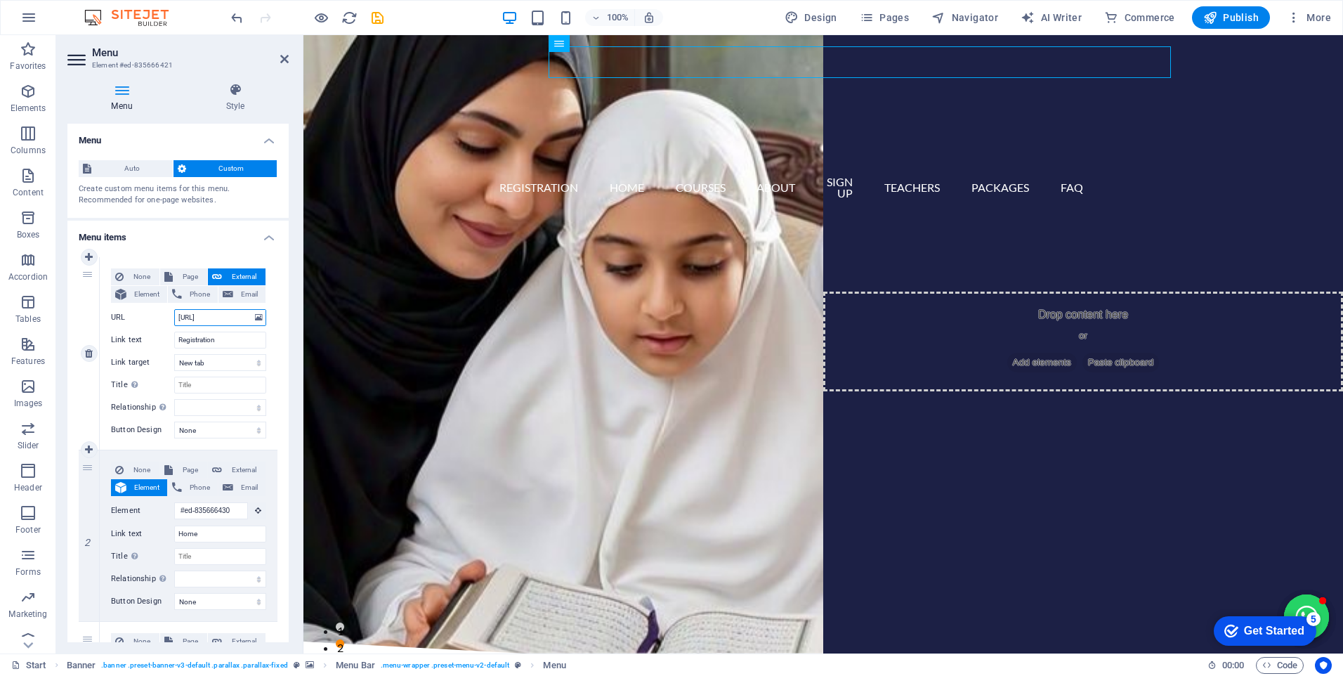
select select
type input "[URL]"
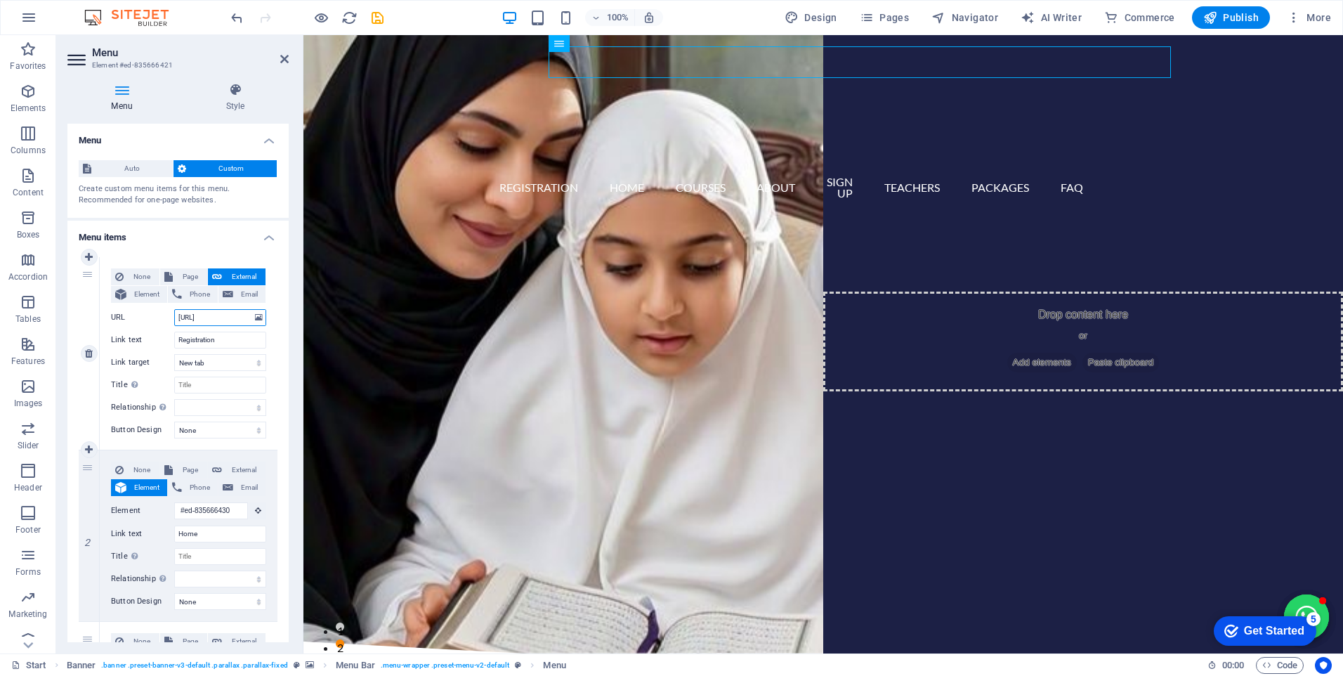
scroll to position [0, 49]
select select
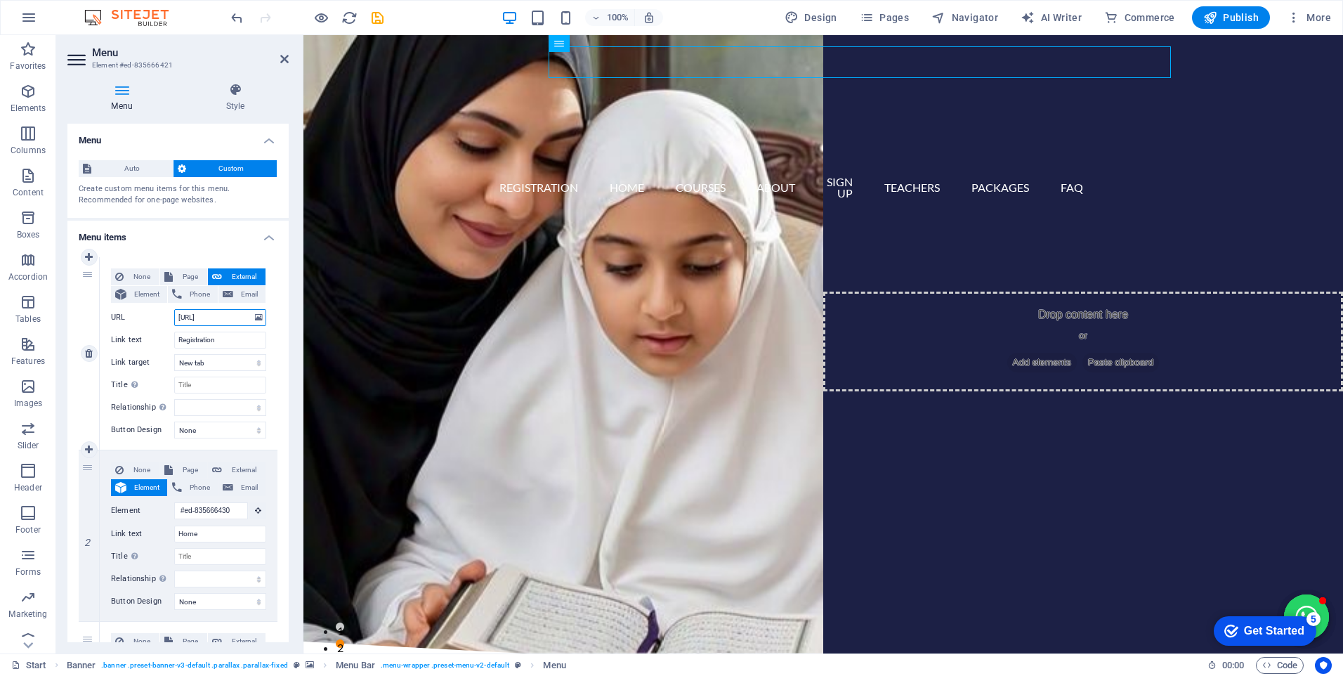
select select
type input "[URL]"
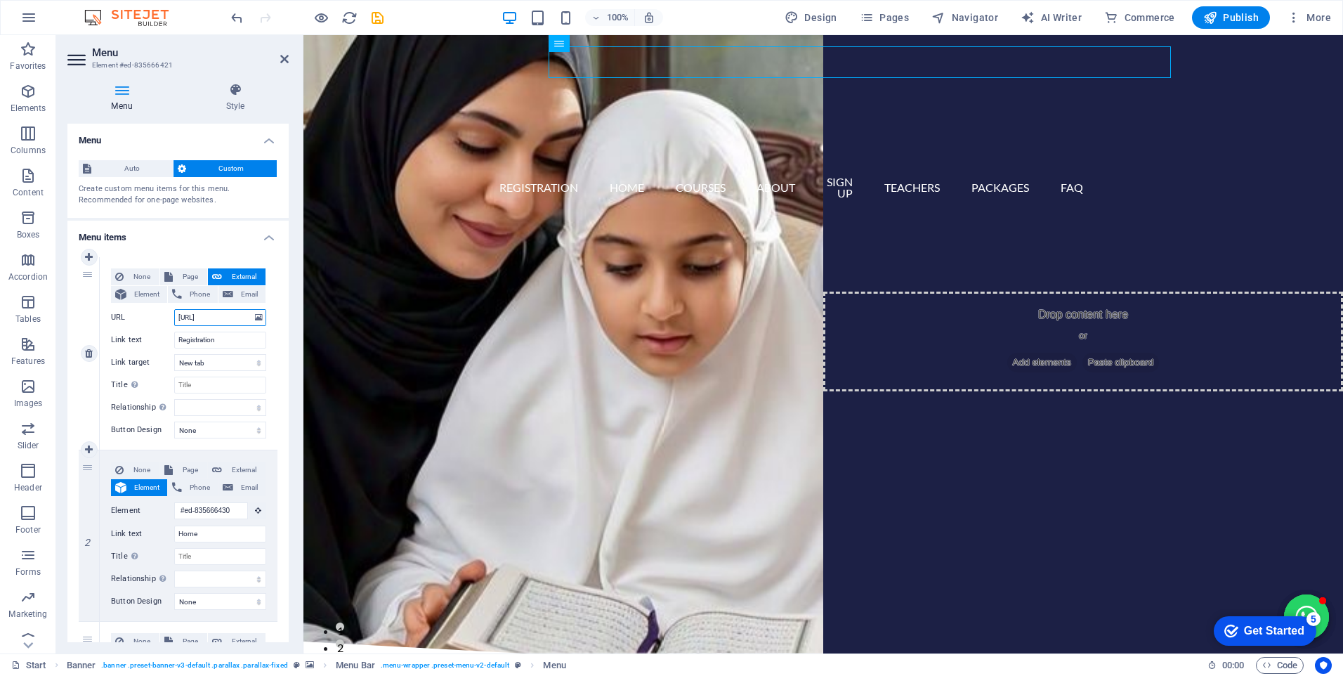
select select
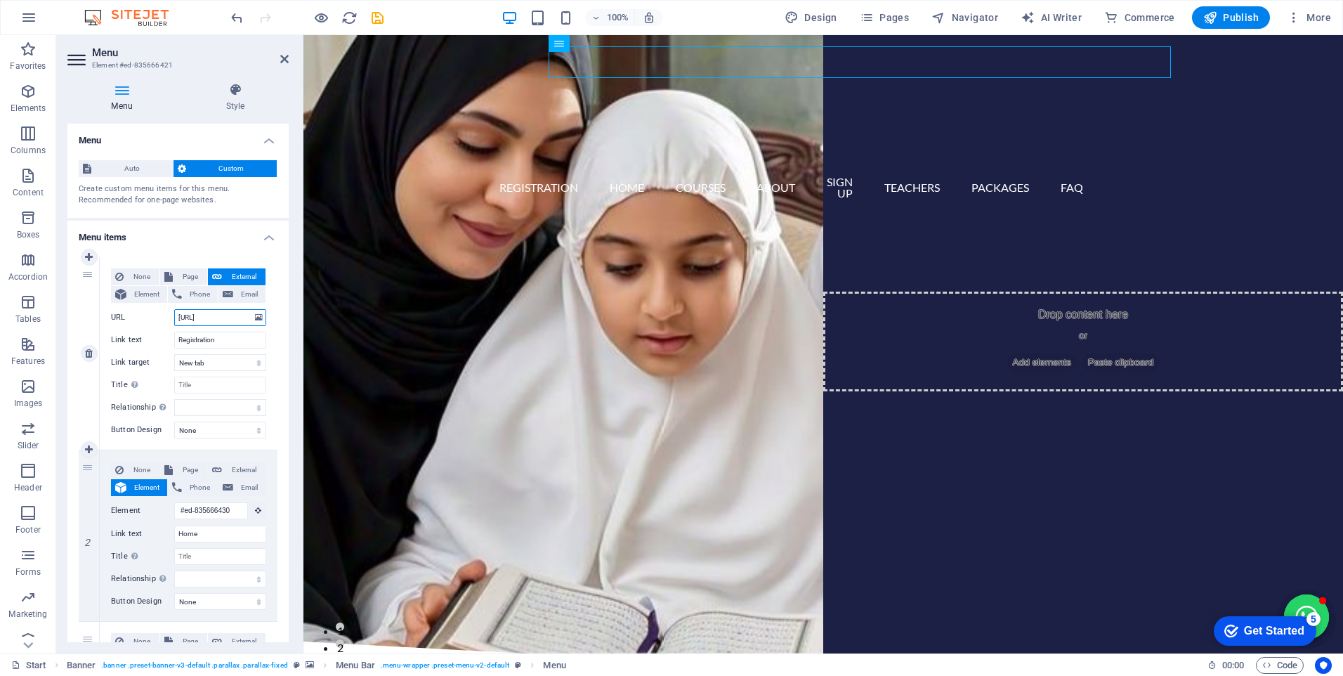
select select
type input "[URL]"
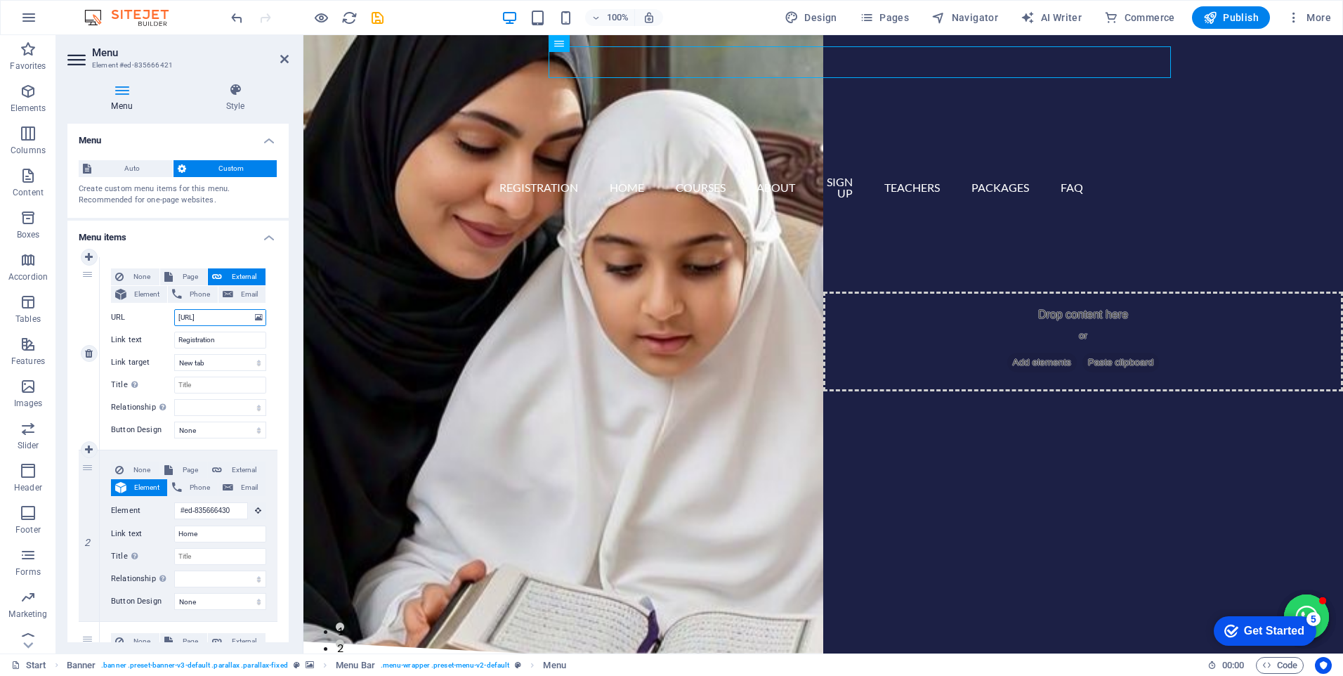
select select
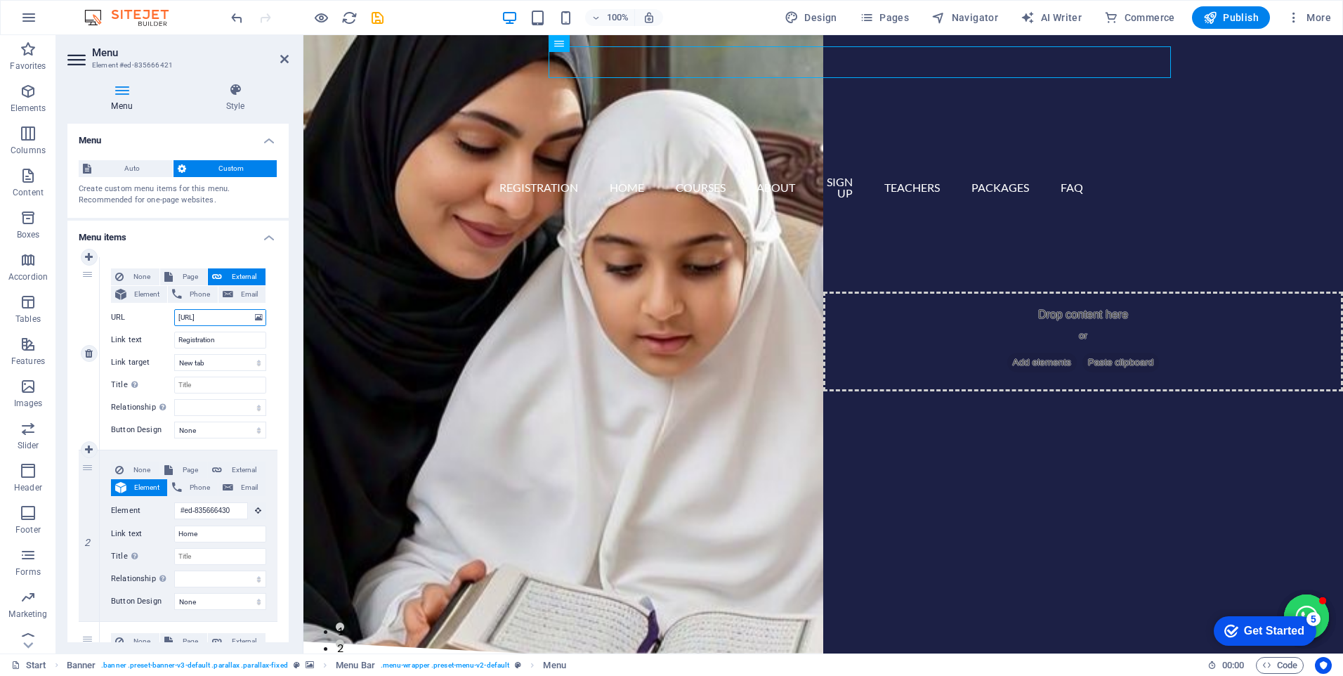
select select
click at [377, 18] on icon "save" at bounding box center [378, 18] width 16 height 16
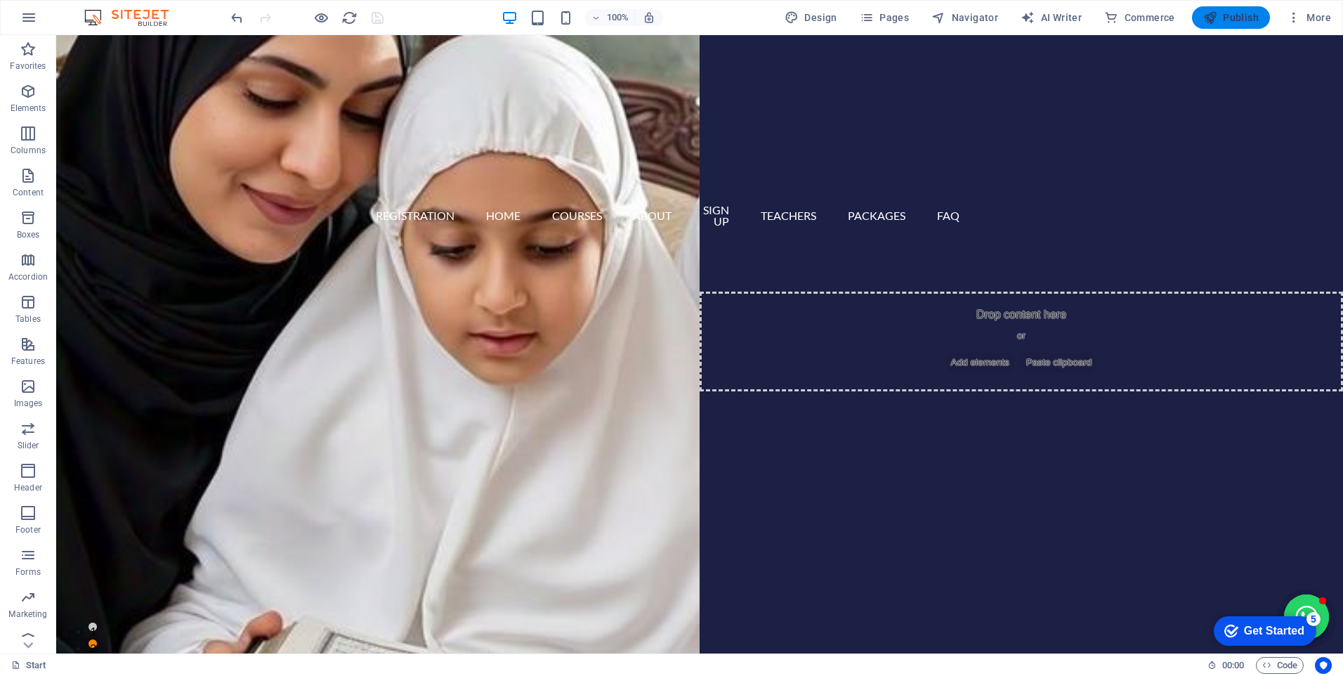
click at [1233, 15] on span "Publish" at bounding box center [1232, 18] width 56 height 14
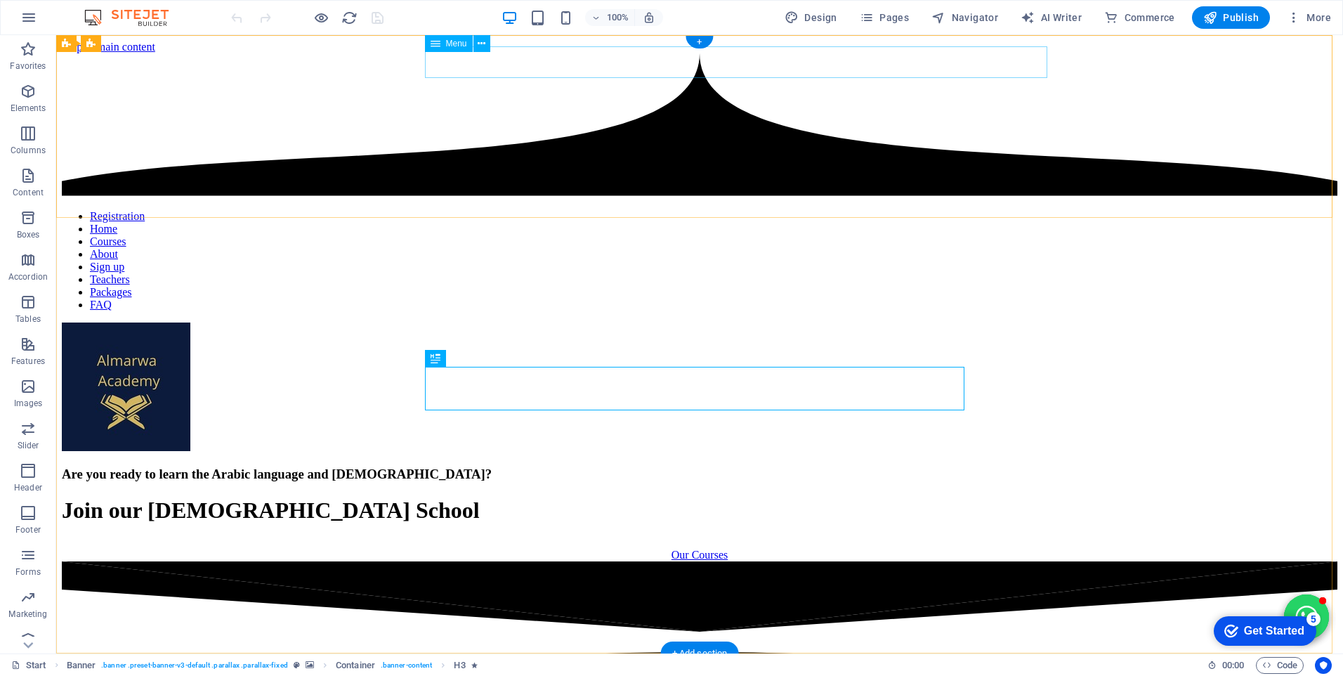
click at [486, 210] on nav "Registration Home Courses About Sign up Teachers Packages FAQ" at bounding box center [700, 260] width 1276 height 101
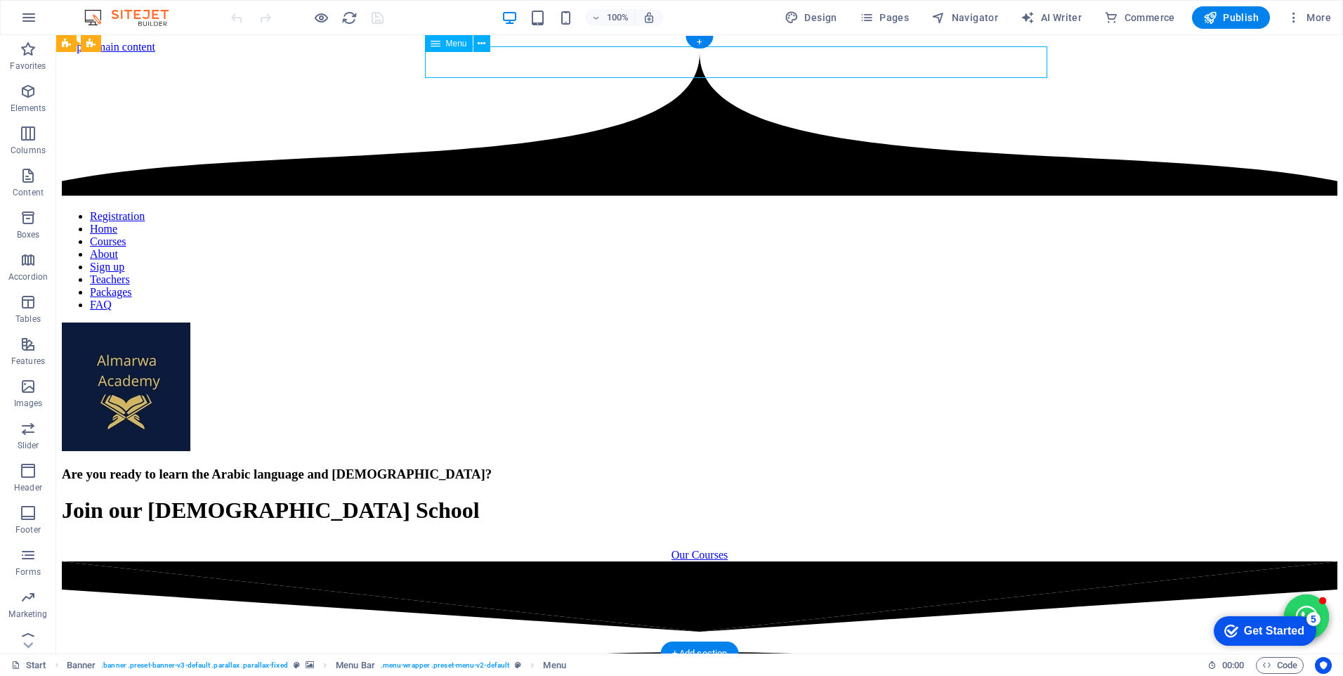
click at [486, 210] on nav "Registration Home Courses About Sign up Teachers Packages FAQ" at bounding box center [700, 260] width 1276 height 101
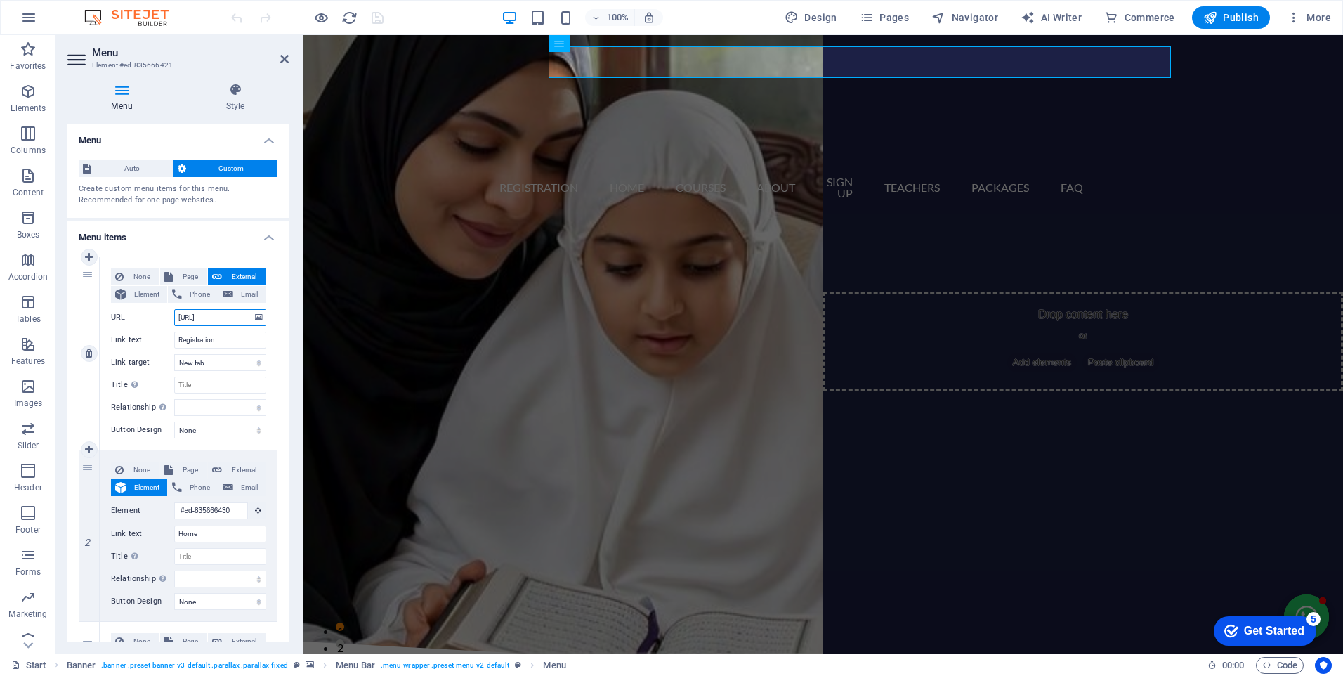
click at [221, 312] on input "[URL]" at bounding box center [220, 317] width 92 height 17
paste input "techeronline.esiicbeet.com/"
type input "https://techeronline.esiicbeet.com/"
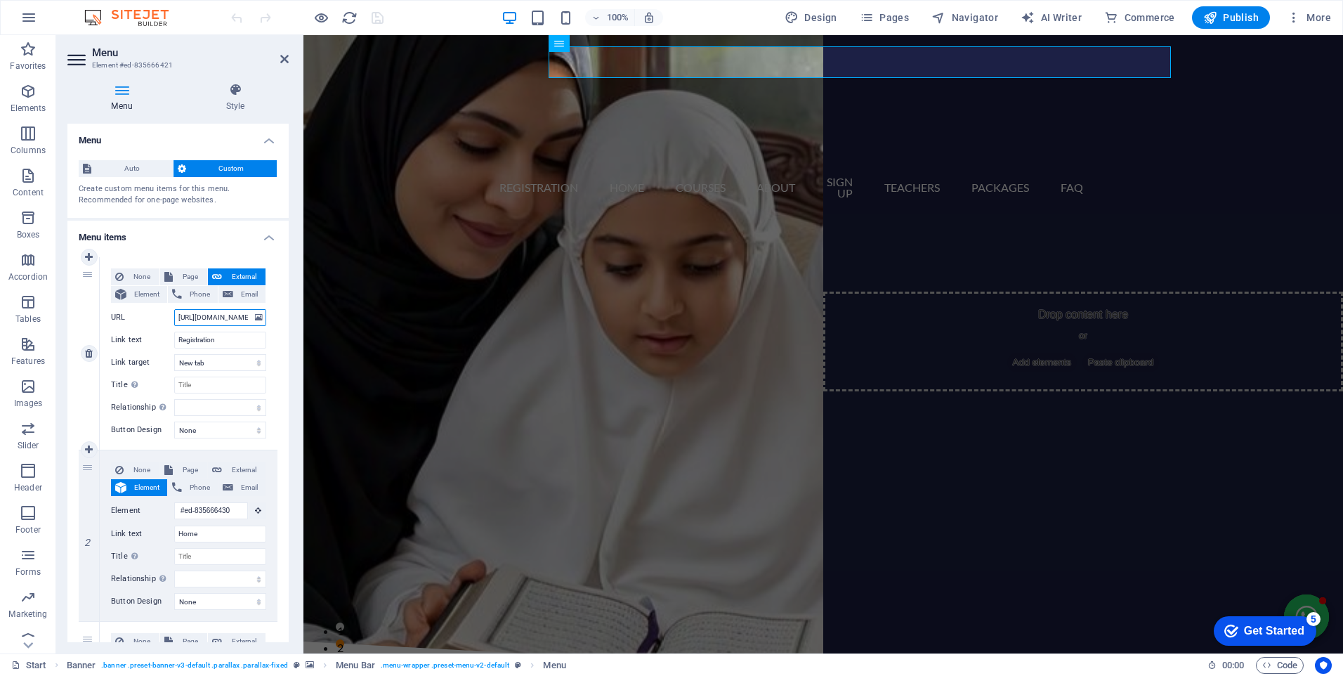
scroll to position [0, 43]
select select
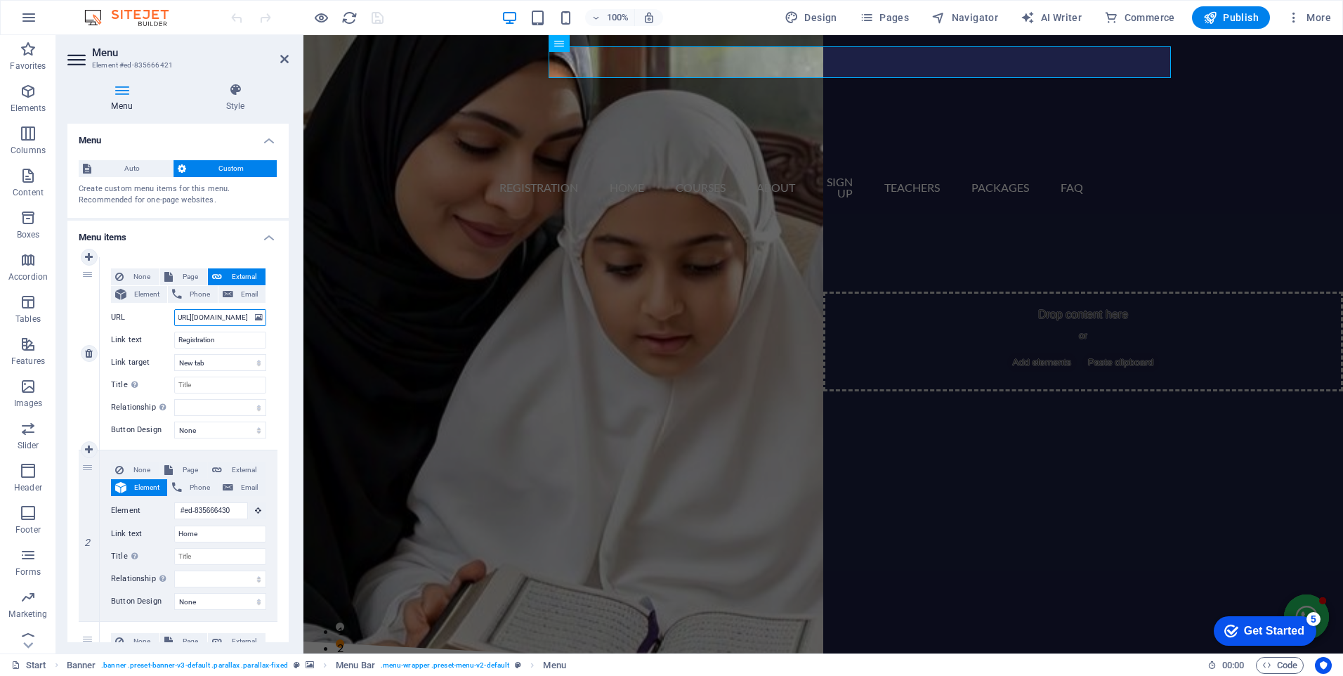
select select
type input "https://techeronline.esiicbeet.com/"
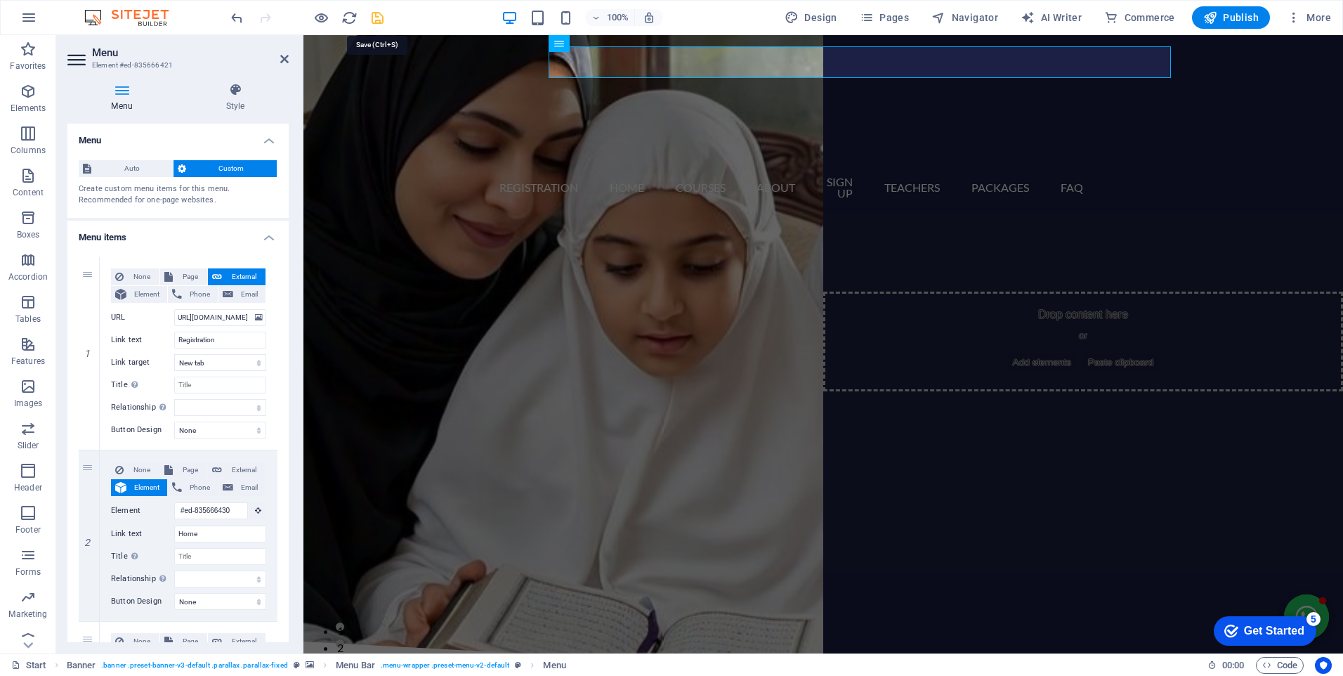
scroll to position [0, 0]
click at [377, 18] on icon "save" at bounding box center [378, 18] width 16 height 16
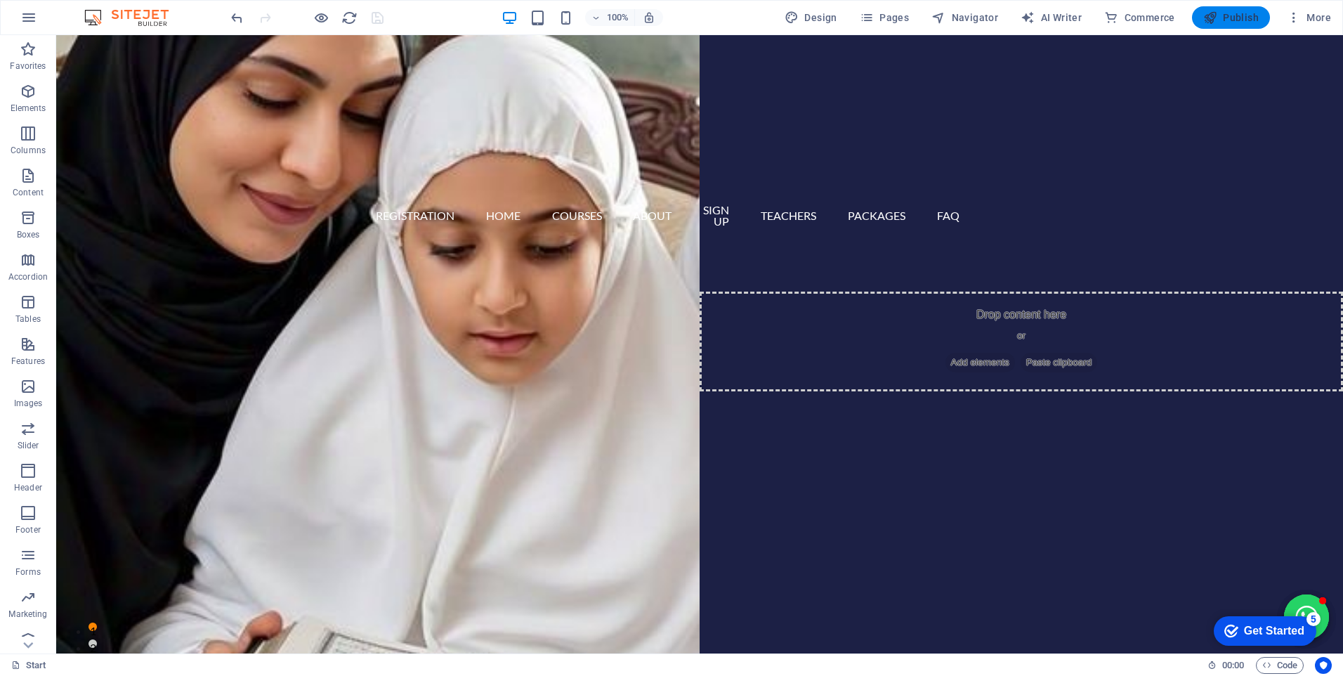
click at [1231, 19] on span "Publish" at bounding box center [1232, 18] width 56 height 14
